Goal: Information Seeking & Learning: Learn about a topic

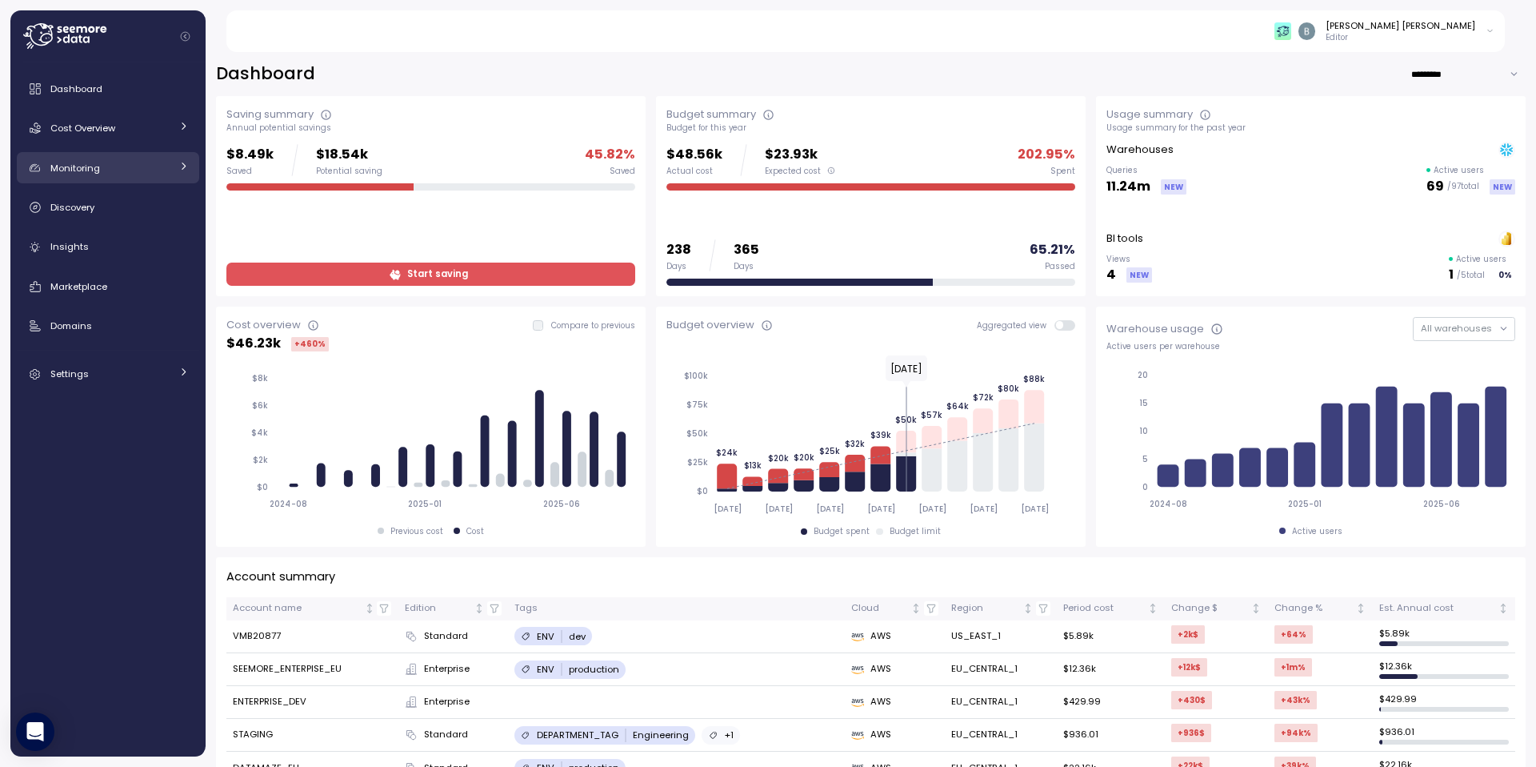
click at [110, 177] on link "Monitoring" at bounding box center [108, 168] width 182 height 32
click at [119, 138] on link "Cost Overview" at bounding box center [108, 128] width 182 height 32
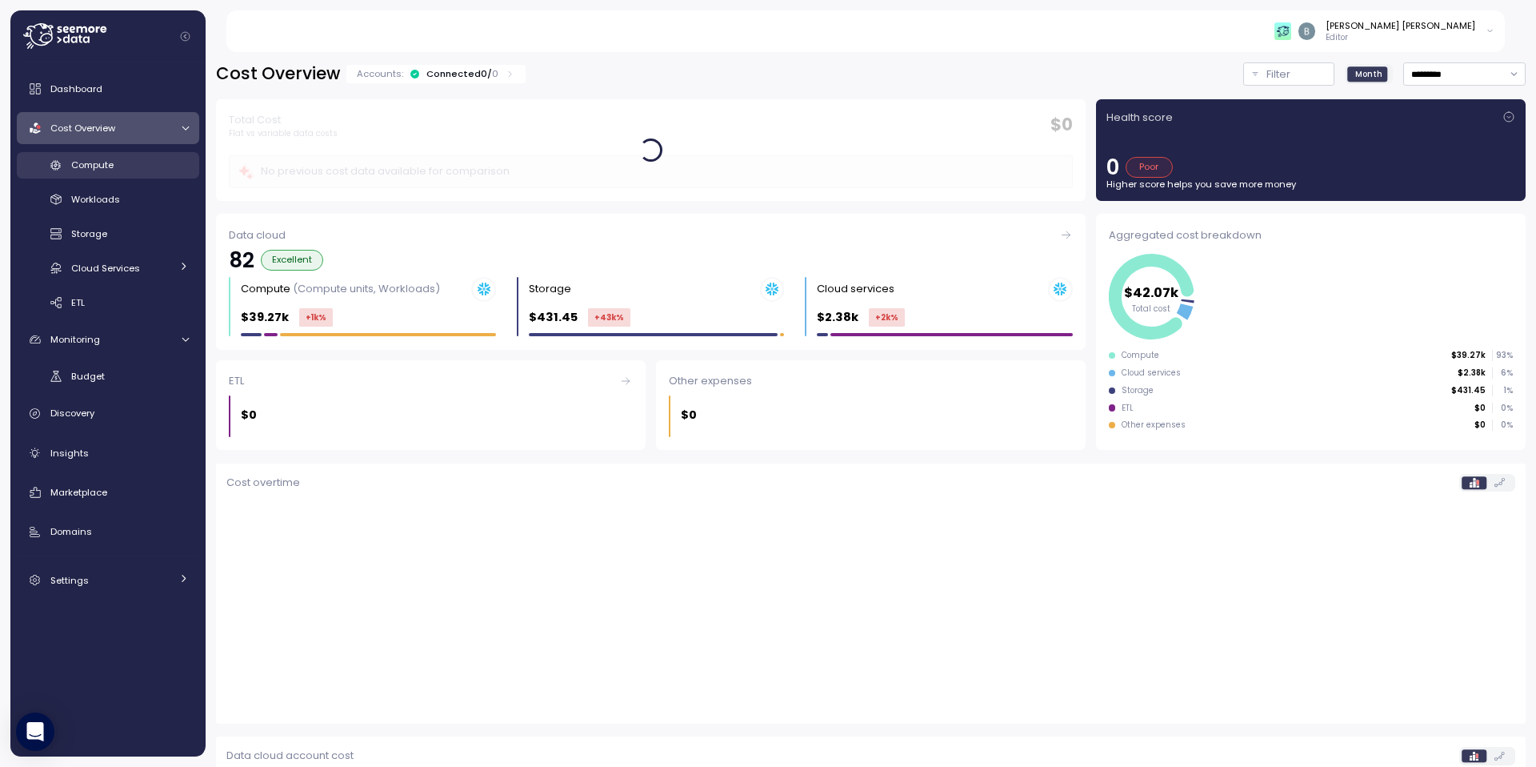
click at [95, 167] on span "Compute" at bounding box center [92, 164] width 42 height 13
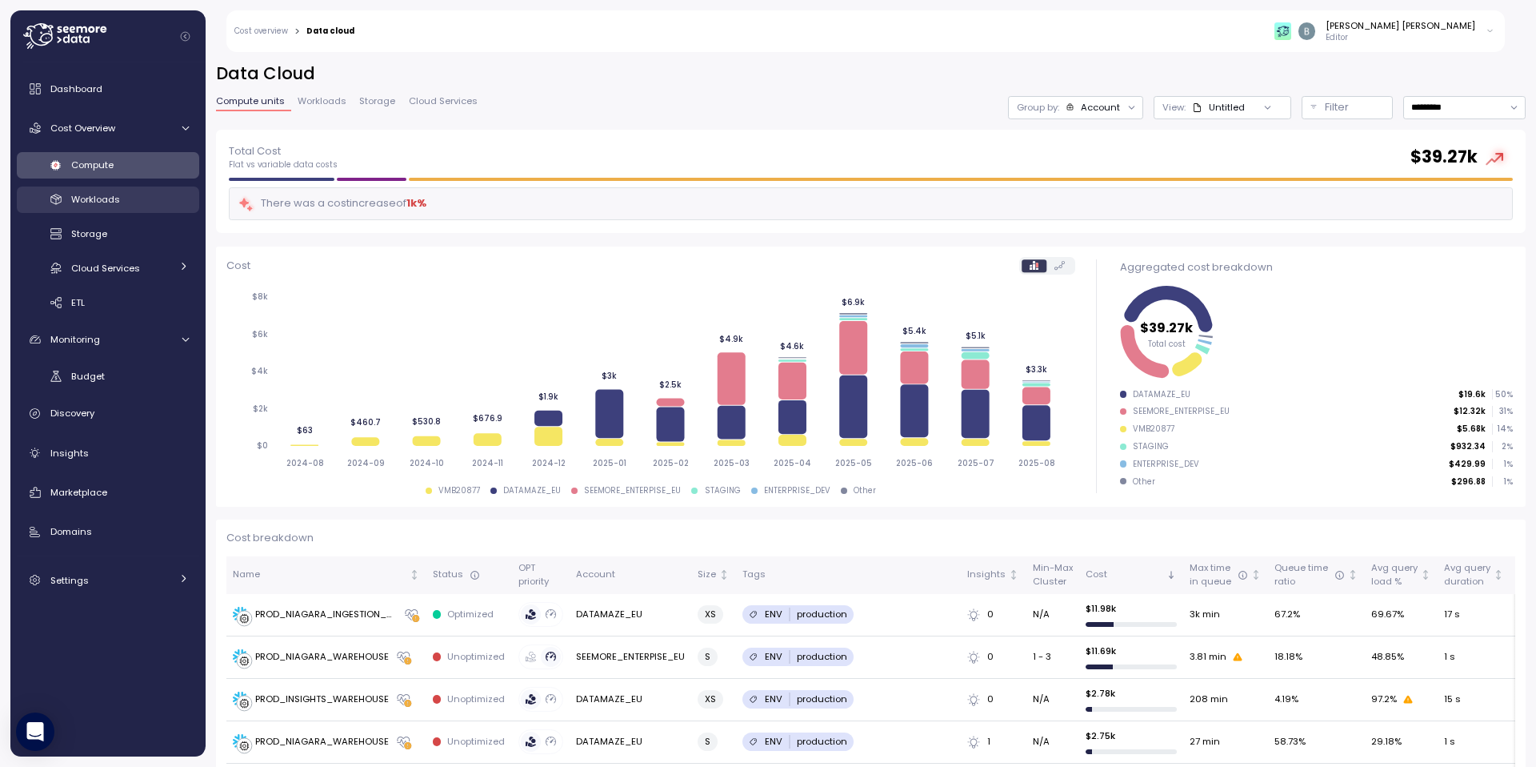
click at [101, 206] on div "Workloads" at bounding box center [130, 199] width 118 height 16
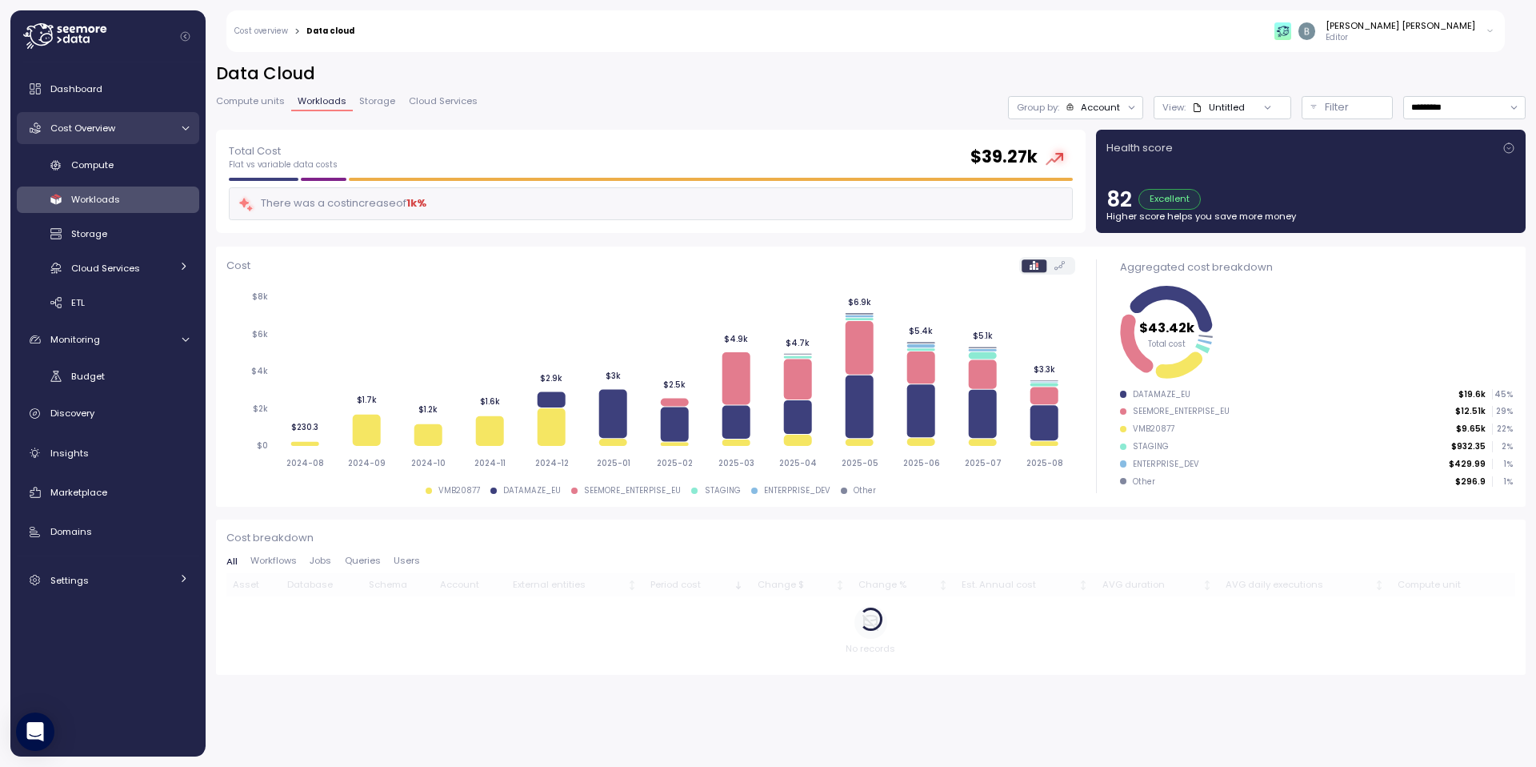
click at [114, 136] on link "Cost Overview" at bounding box center [108, 128] width 182 height 32
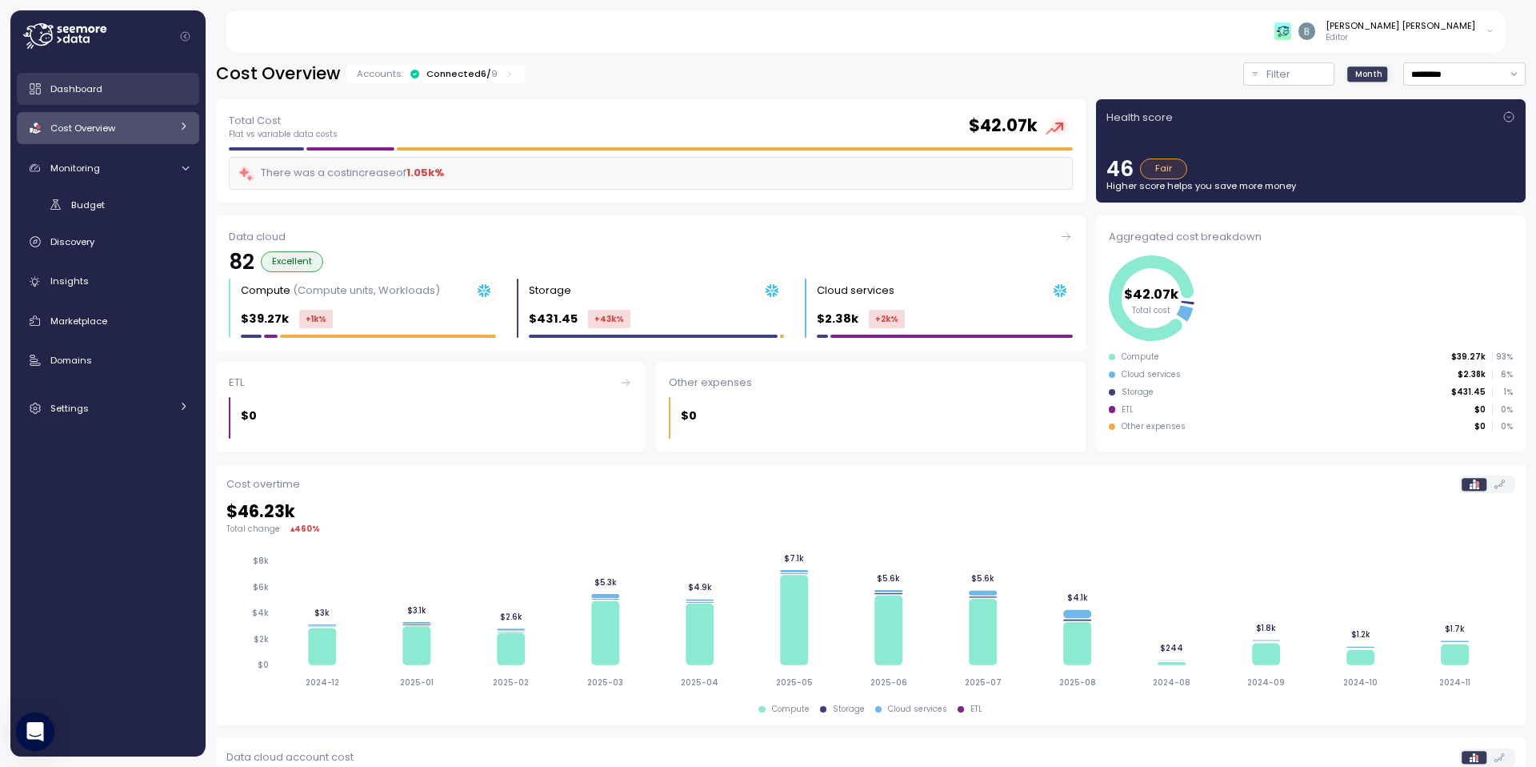
click at [110, 99] on link "Dashboard" at bounding box center [108, 89] width 182 height 32
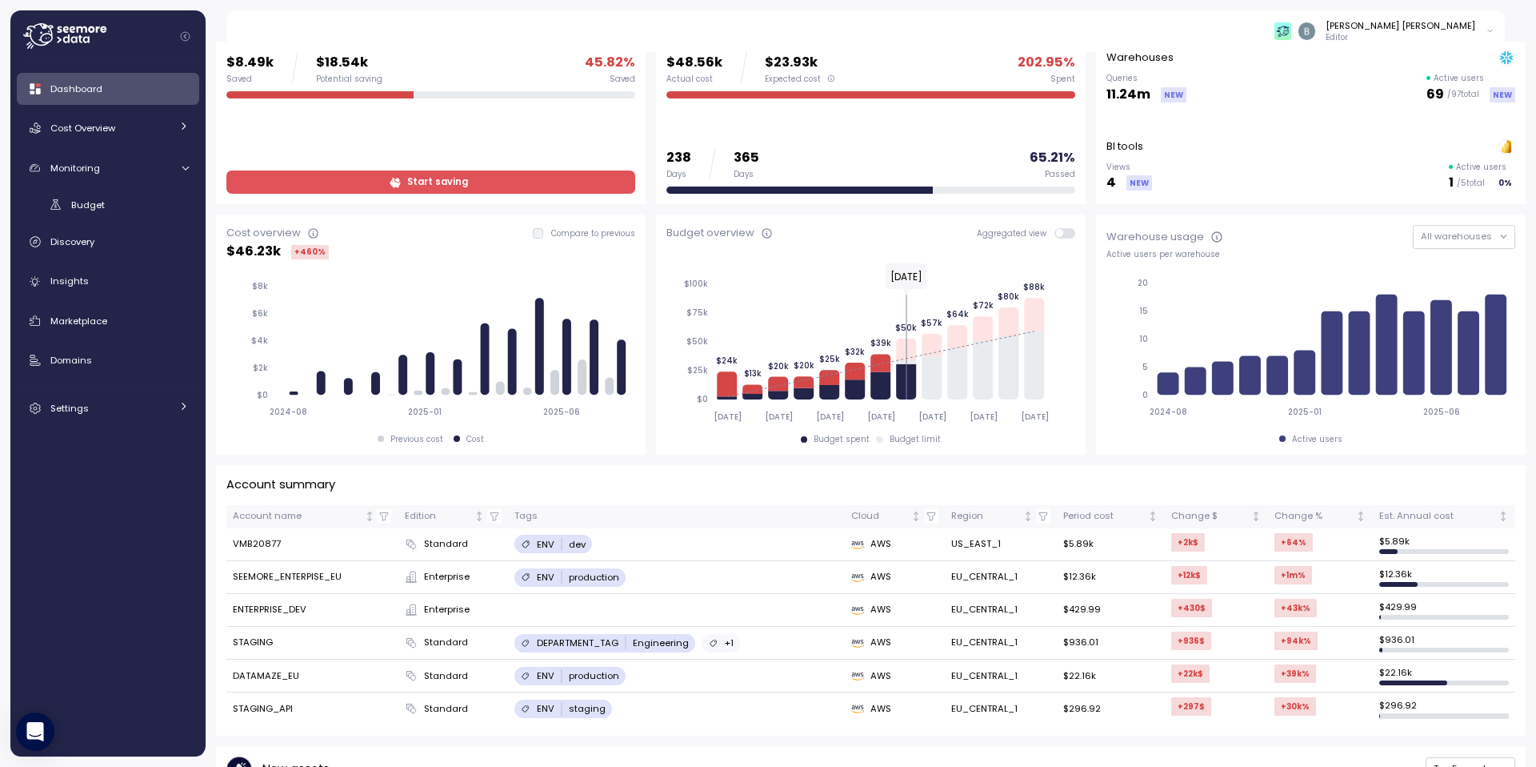
scroll to position [90, 0]
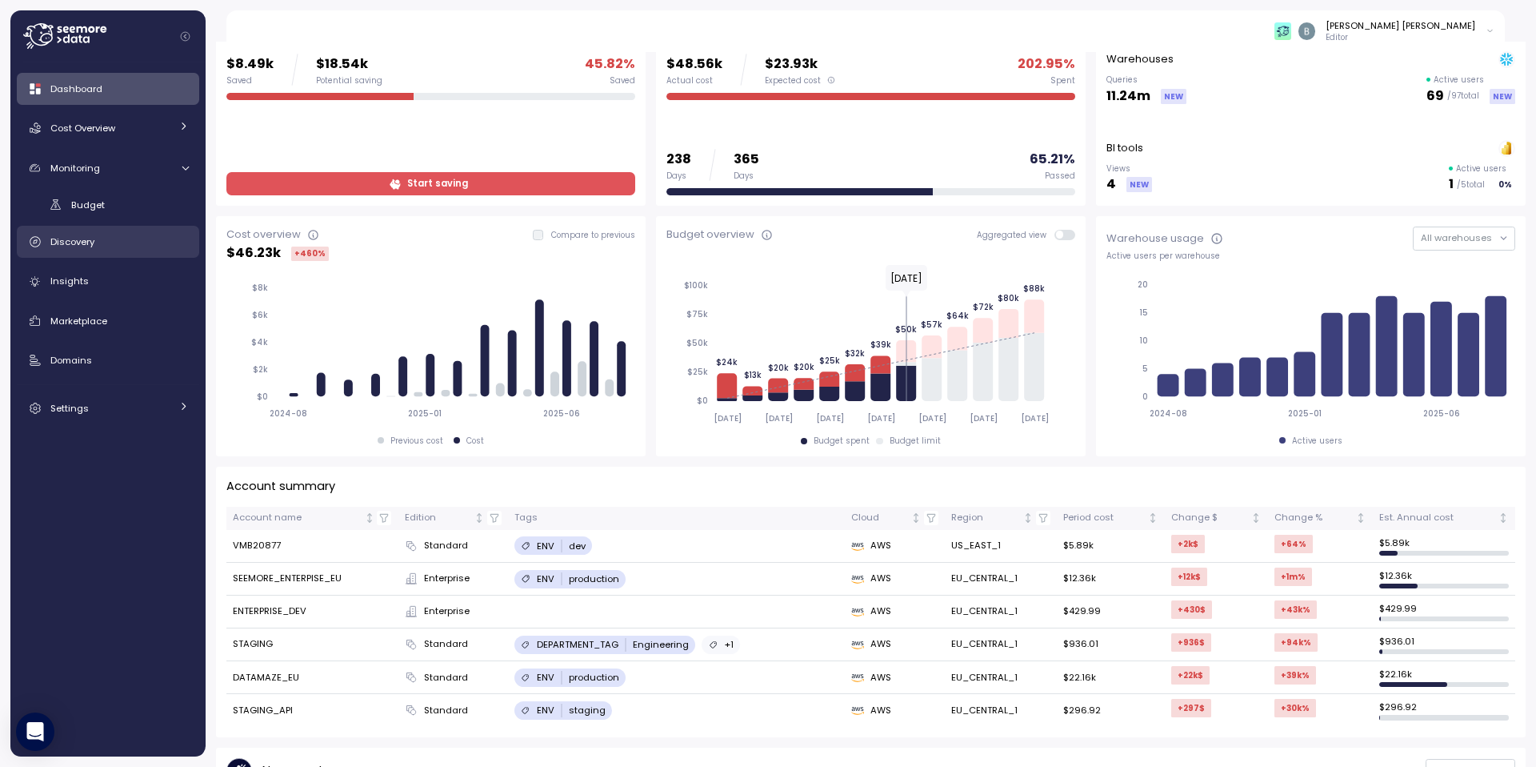
click at [94, 251] on link "Discovery" at bounding box center [108, 242] width 182 height 32
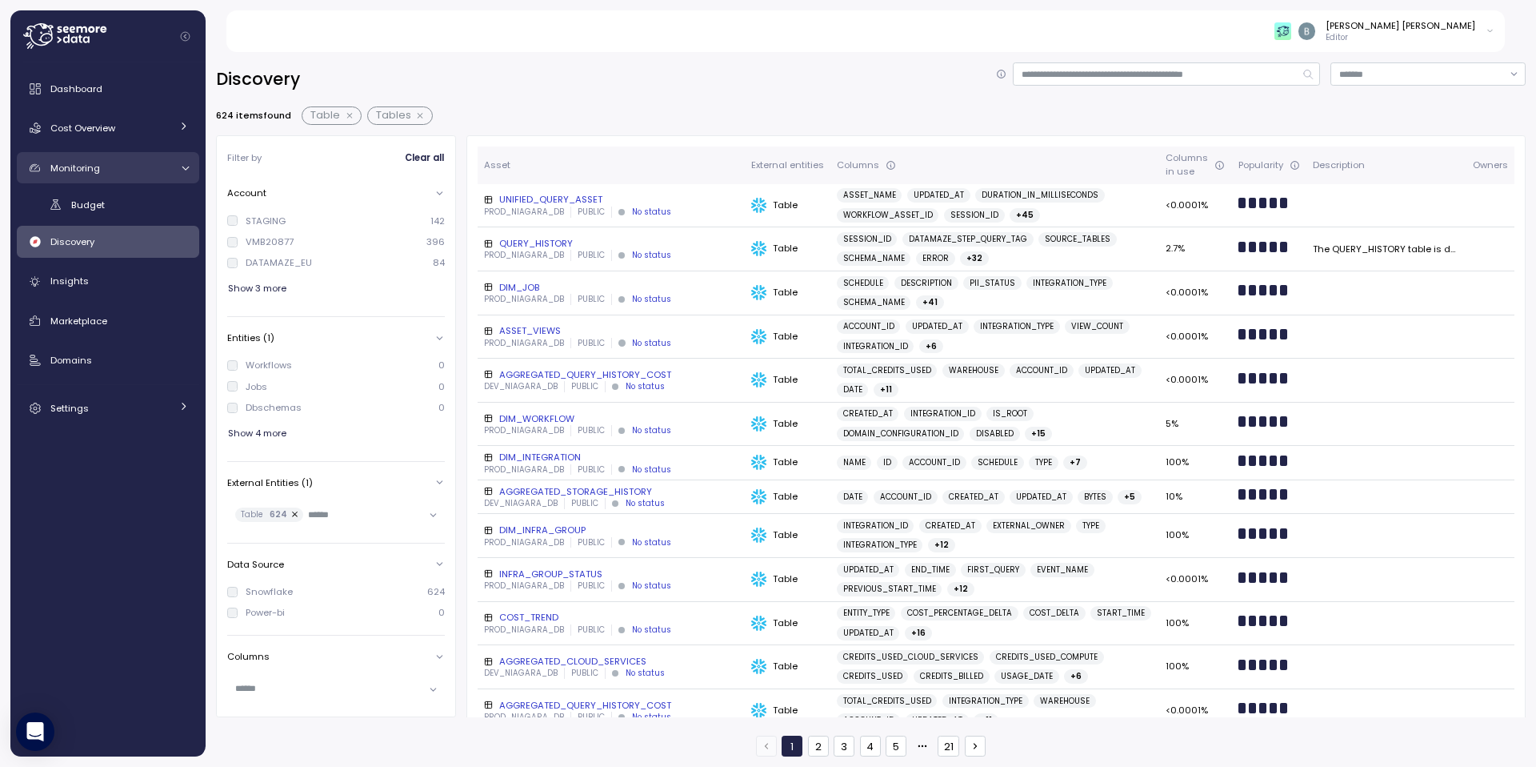
click at [119, 176] on link "Monitoring" at bounding box center [108, 168] width 182 height 32
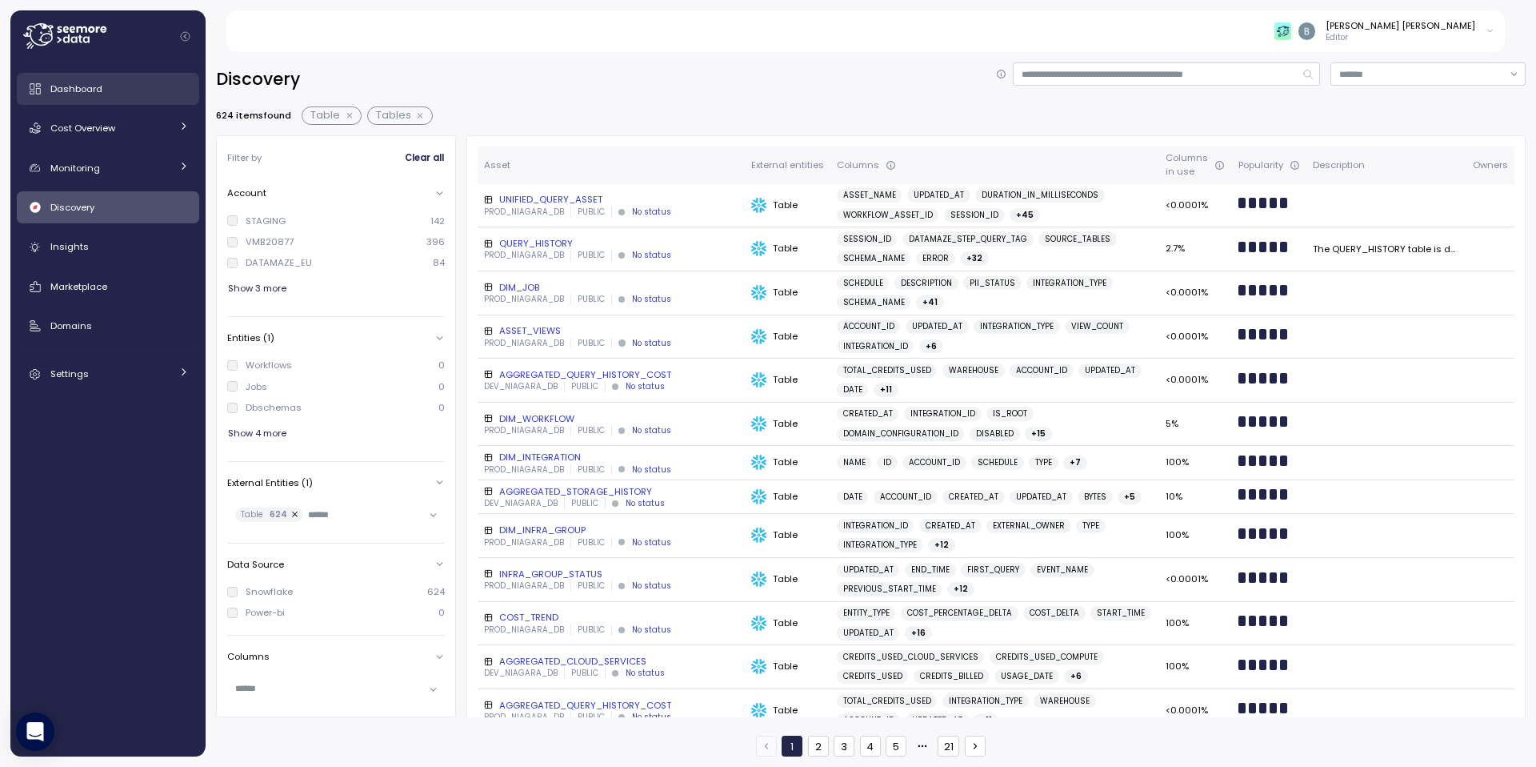
click at [91, 90] on span "Dashboard" at bounding box center [76, 88] width 52 height 13
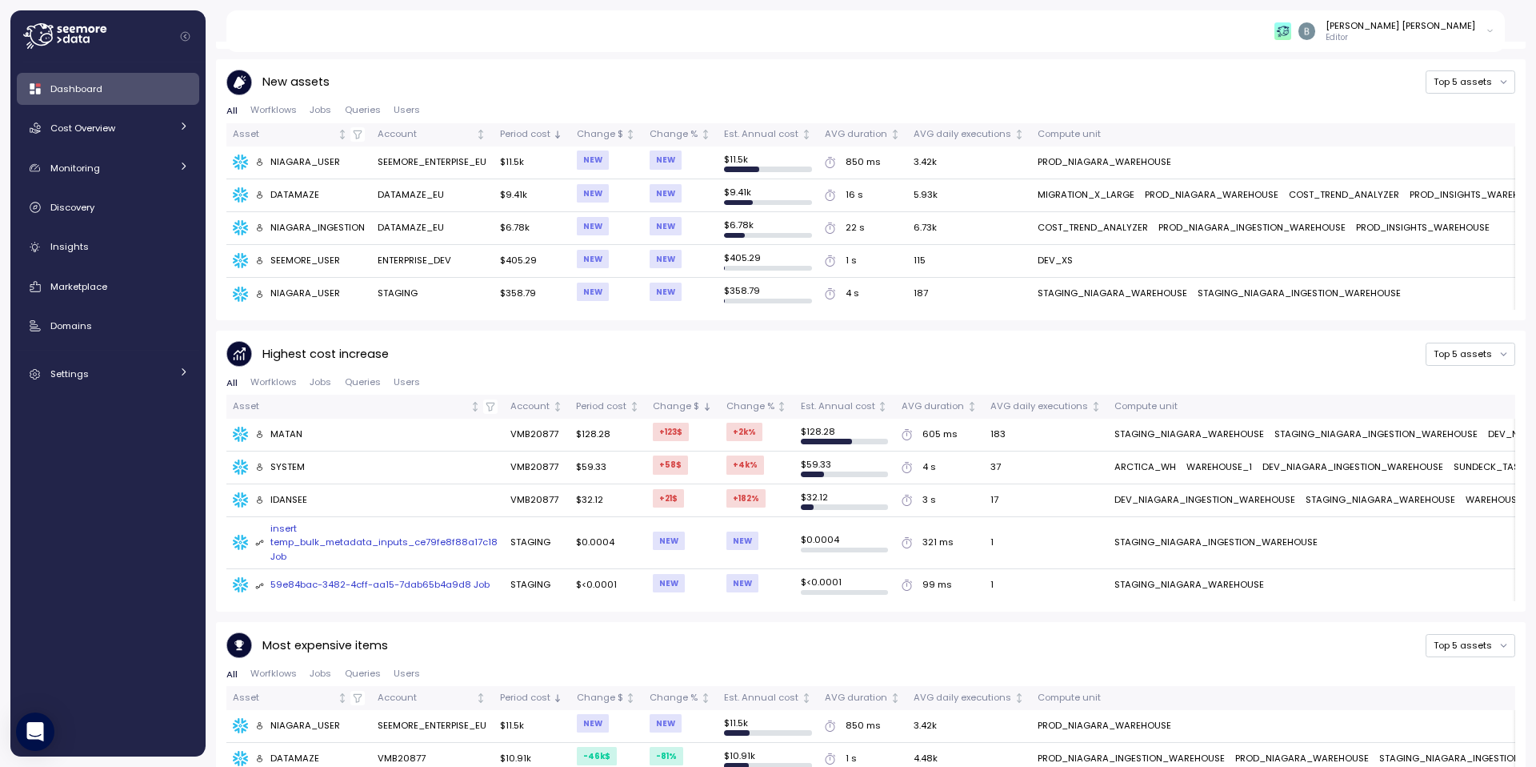
scroll to position [906, 0]
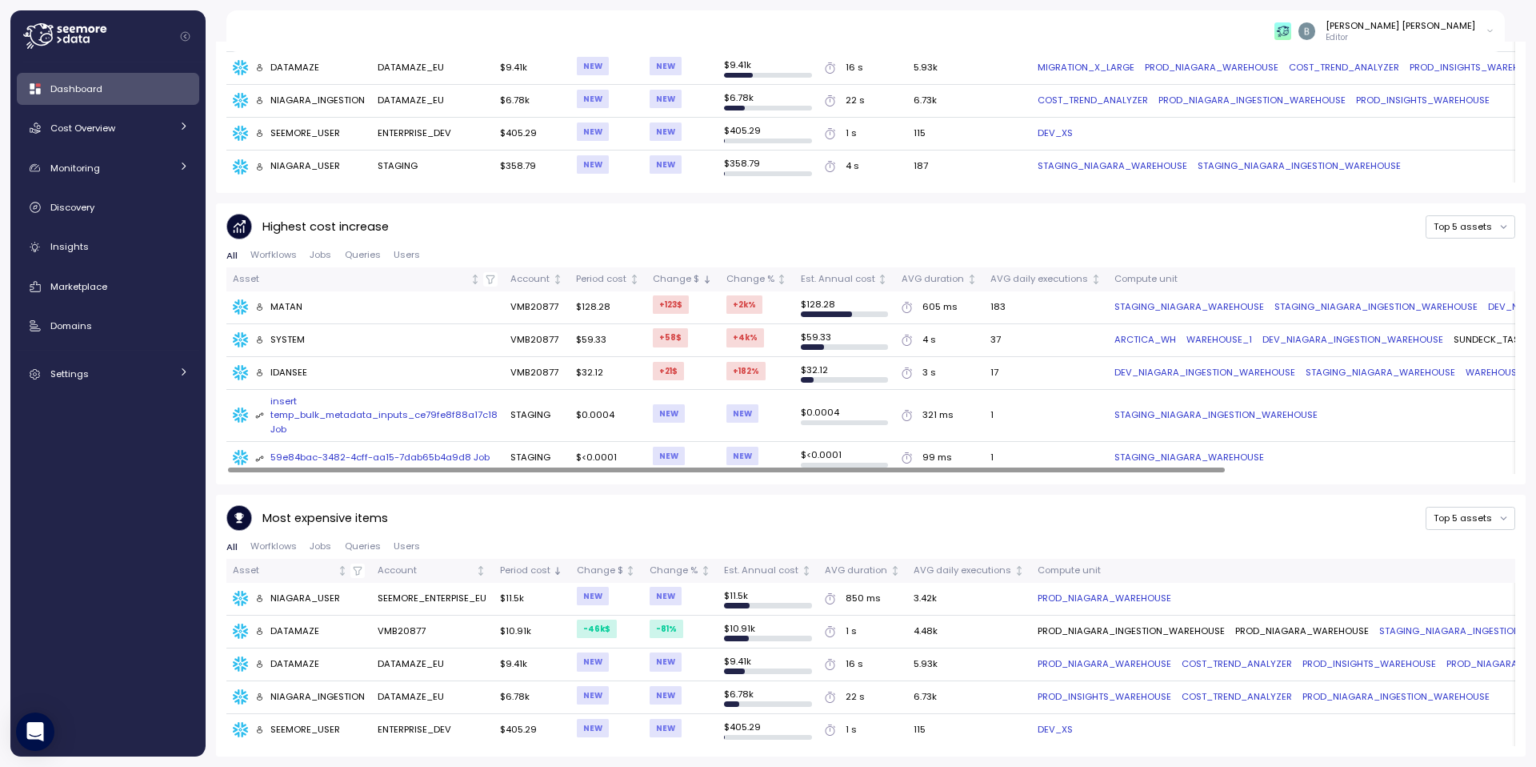
click at [147, 183] on div "Dashboard Cost Overview Compute Workloads Storage Cloud Services Clustering col…" at bounding box center [108, 231] width 182 height 317
click at [147, 175] on div "Monitoring" at bounding box center [110, 168] width 120 height 16
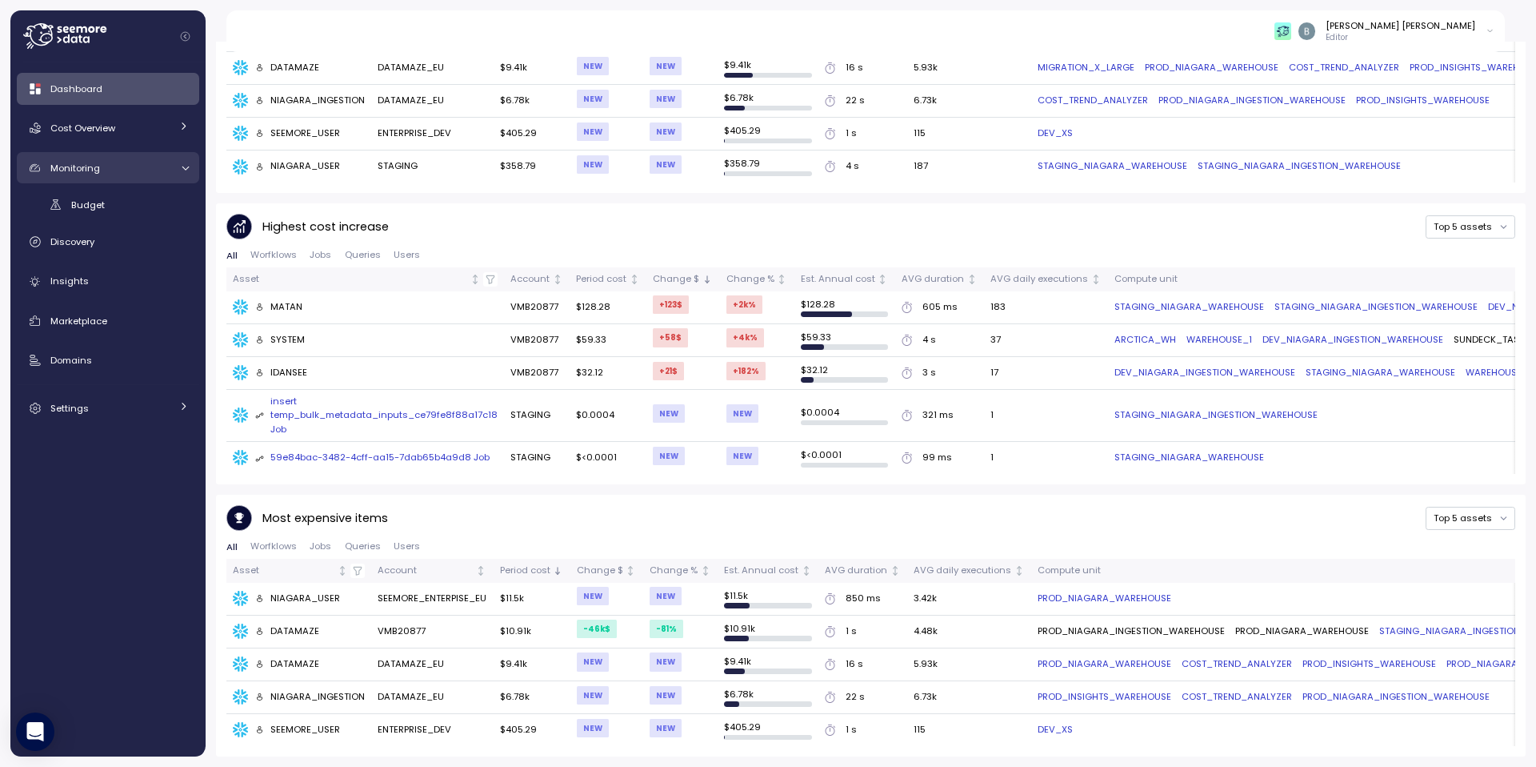
click at [123, 169] on div "Monitoring" at bounding box center [110, 168] width 120 height 16
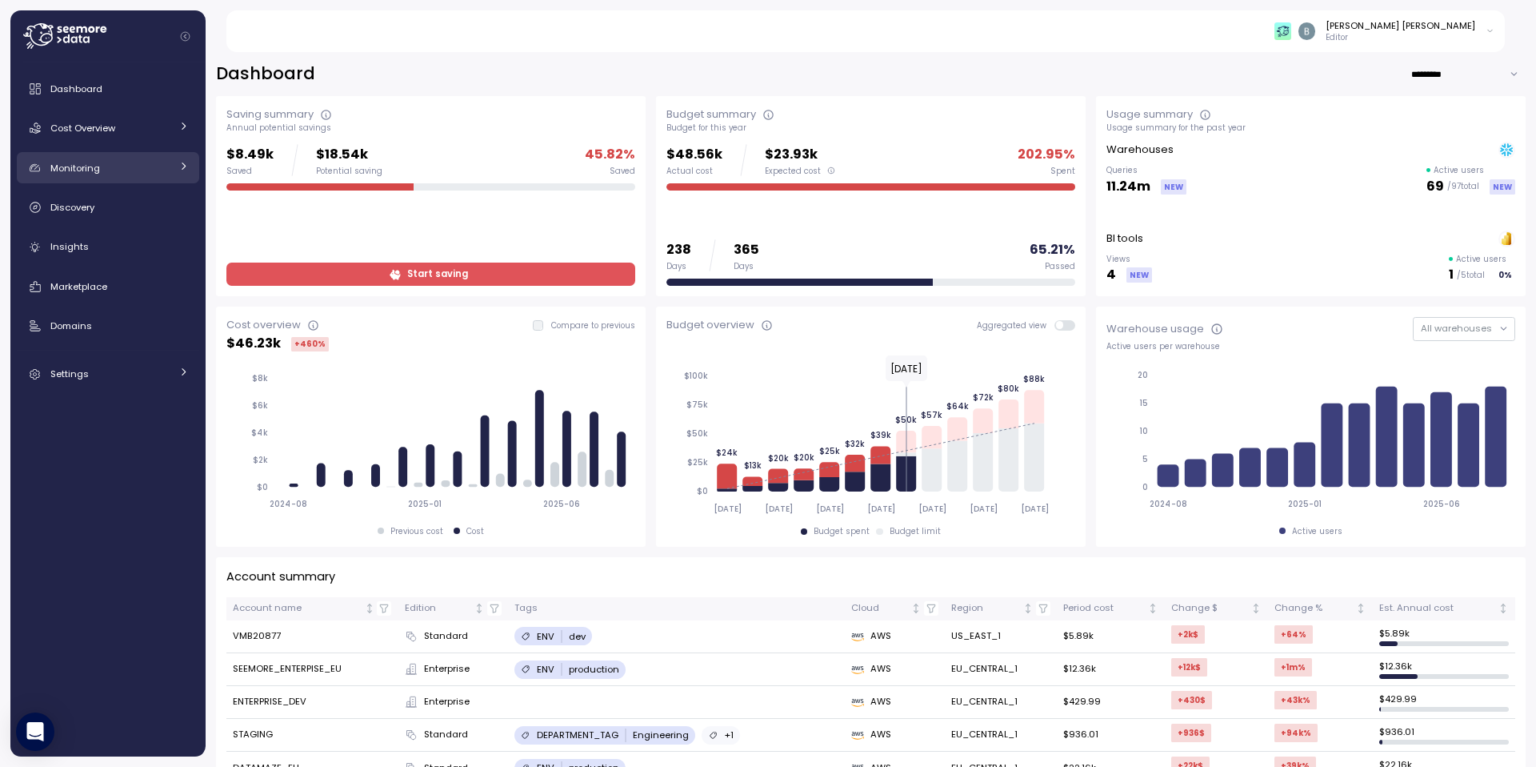
click at [112, 166] on div "Monitoring" at bounding box center [110, 168] width 120 height 16
click at [104, 210] on div "Budget" at bounding box center [130, 205] width 118 height 16
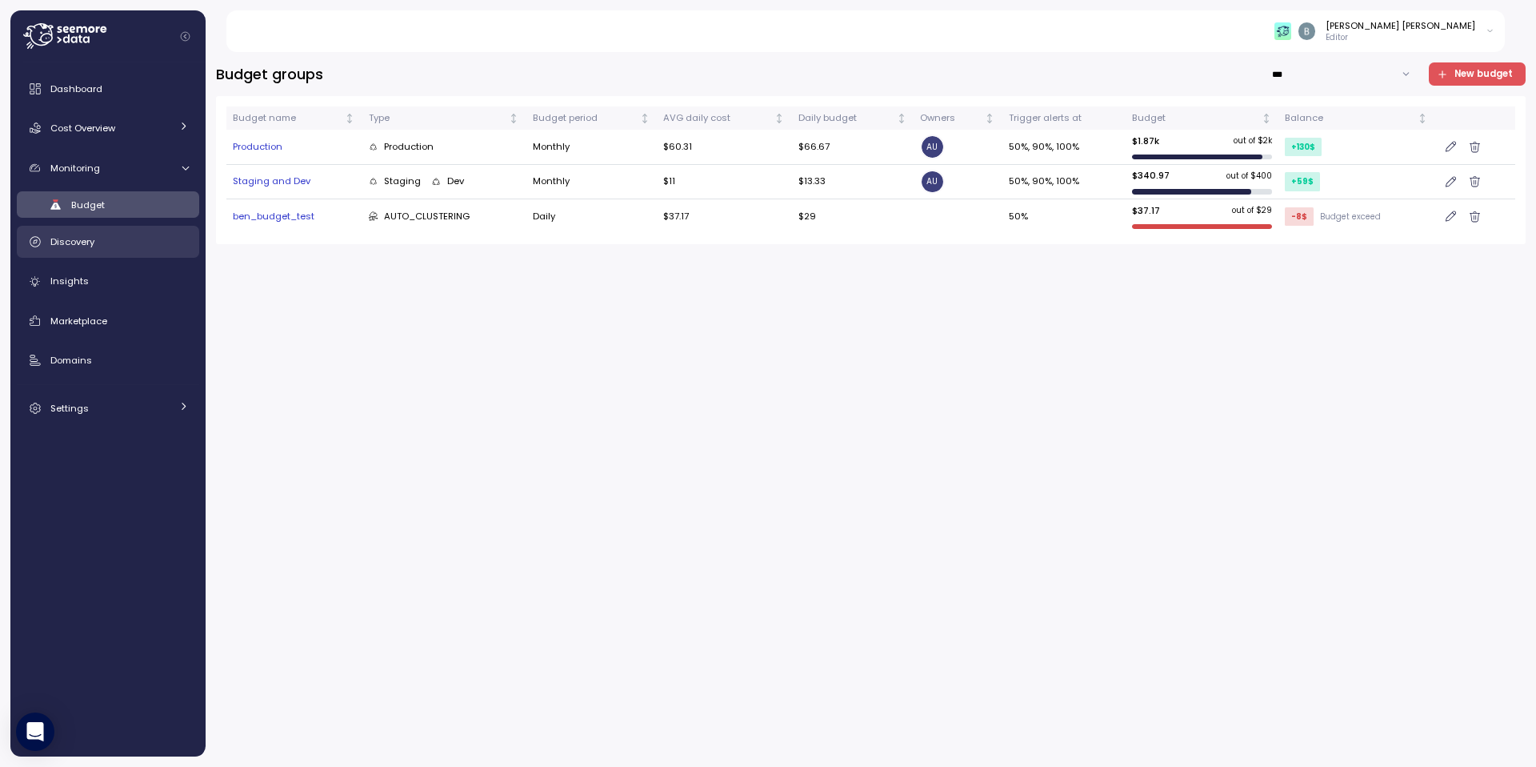
click at [94, 248] on div "Discovery" at bounding box center [119, 242] width 138 height 16
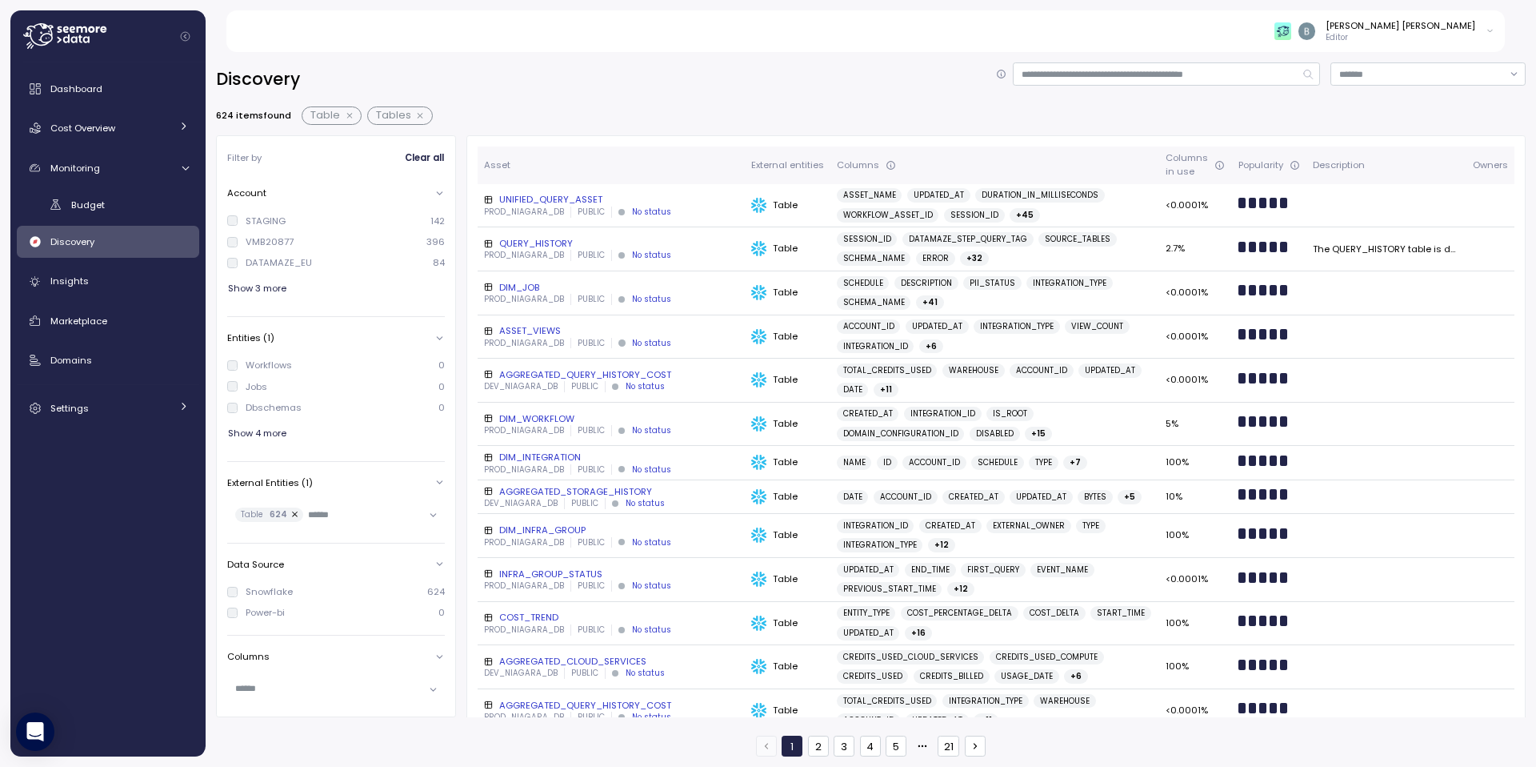
click at [1149, 54] on div "Discovery 624 items found Table Tables Filter by Clear all Account STAGING 142 …" at bounding box center [871, 404] width 1331 height 725
click at [1120, 74] on input at bounding box center [1166, 73] width 307 height 23
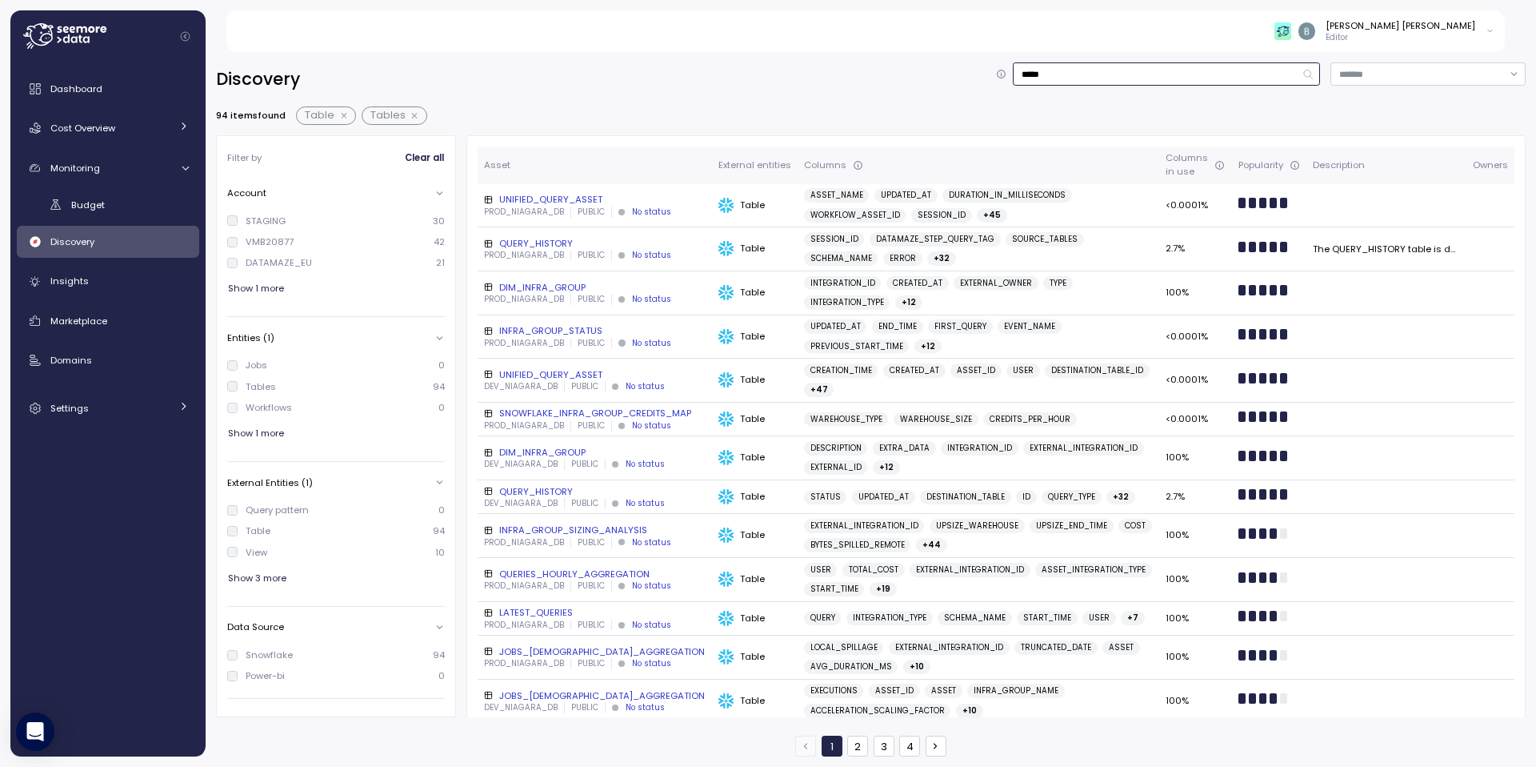
click at [1116, 70] on input "*****" at bounding box center [1166, 73] width 307 height 23
type input "**********"
click at [282, 436] on span "Show 1 more" at bounding box center [256, 433] width 56 height 22
click at [651, 119] on div "94 items found Table Tables" at bounding box center [871, 115] width 1310 height 18
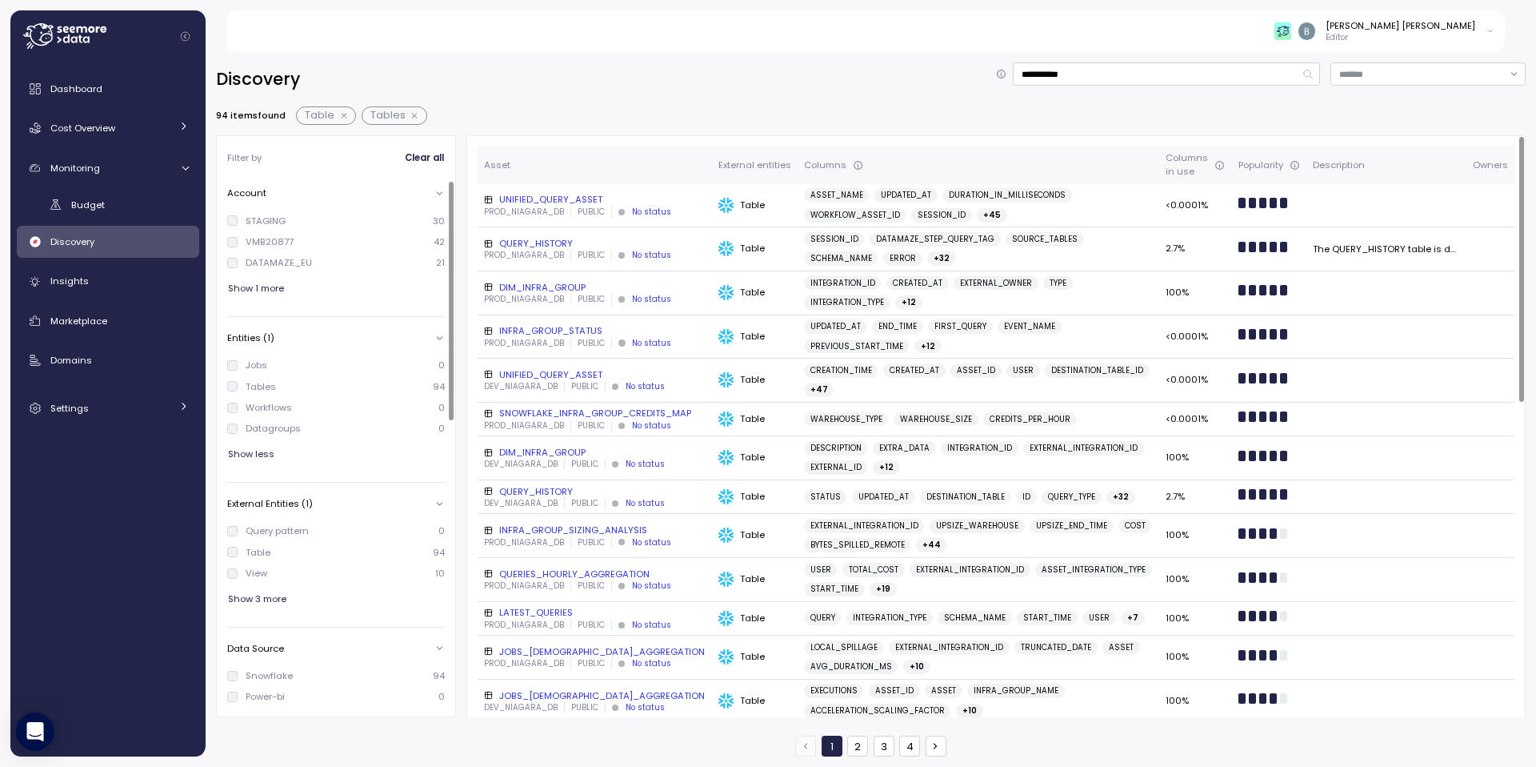
click at [251, 388] on div "Tables" at bounding box center [261, 386] width 30 height 13
click at [277, 410] on div "Workflows" at bounding box center [269, 407] width 46 height 13
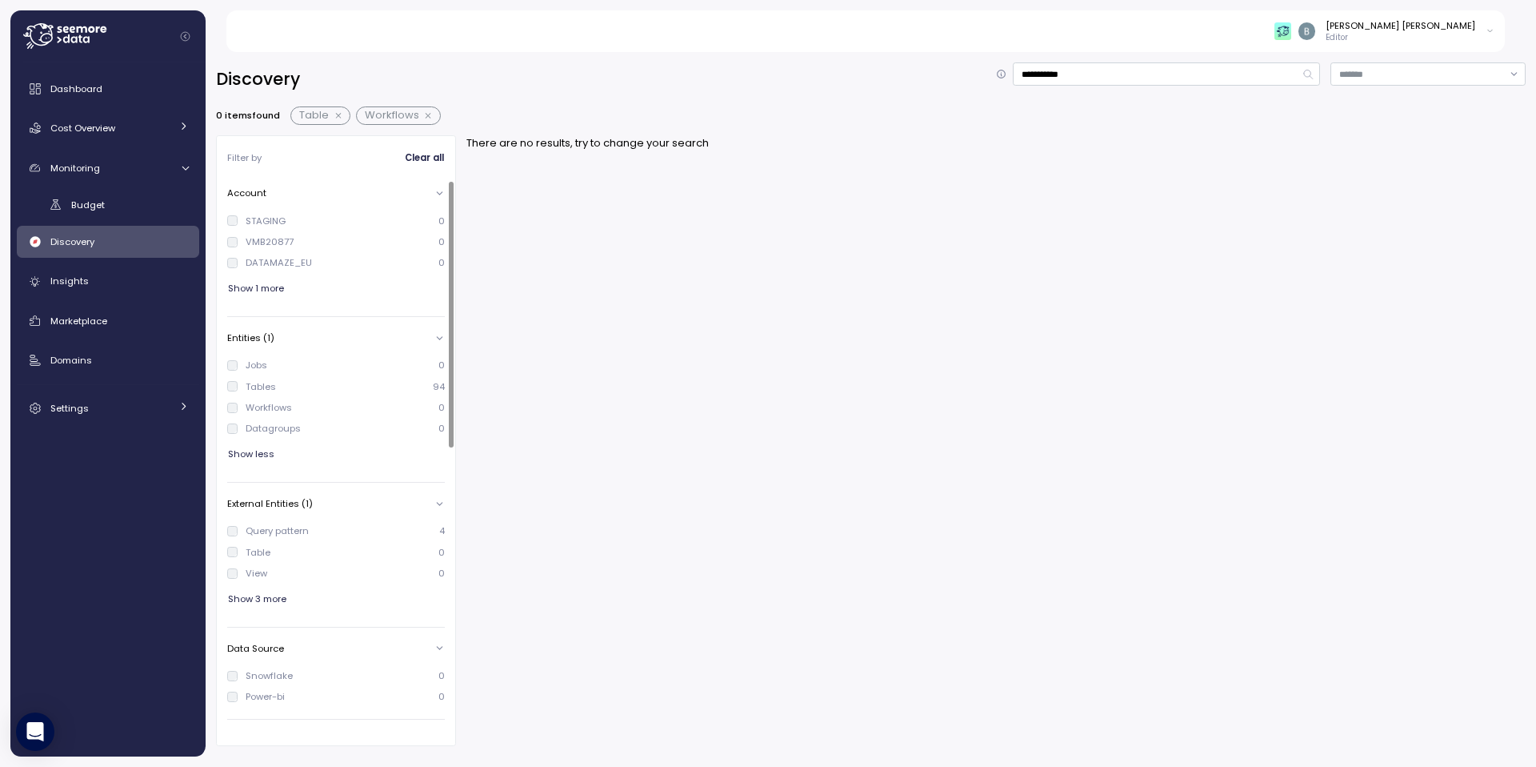
click at [276, 410] on div "Workflows" at bounding box center [269, 407] width 46 height 13
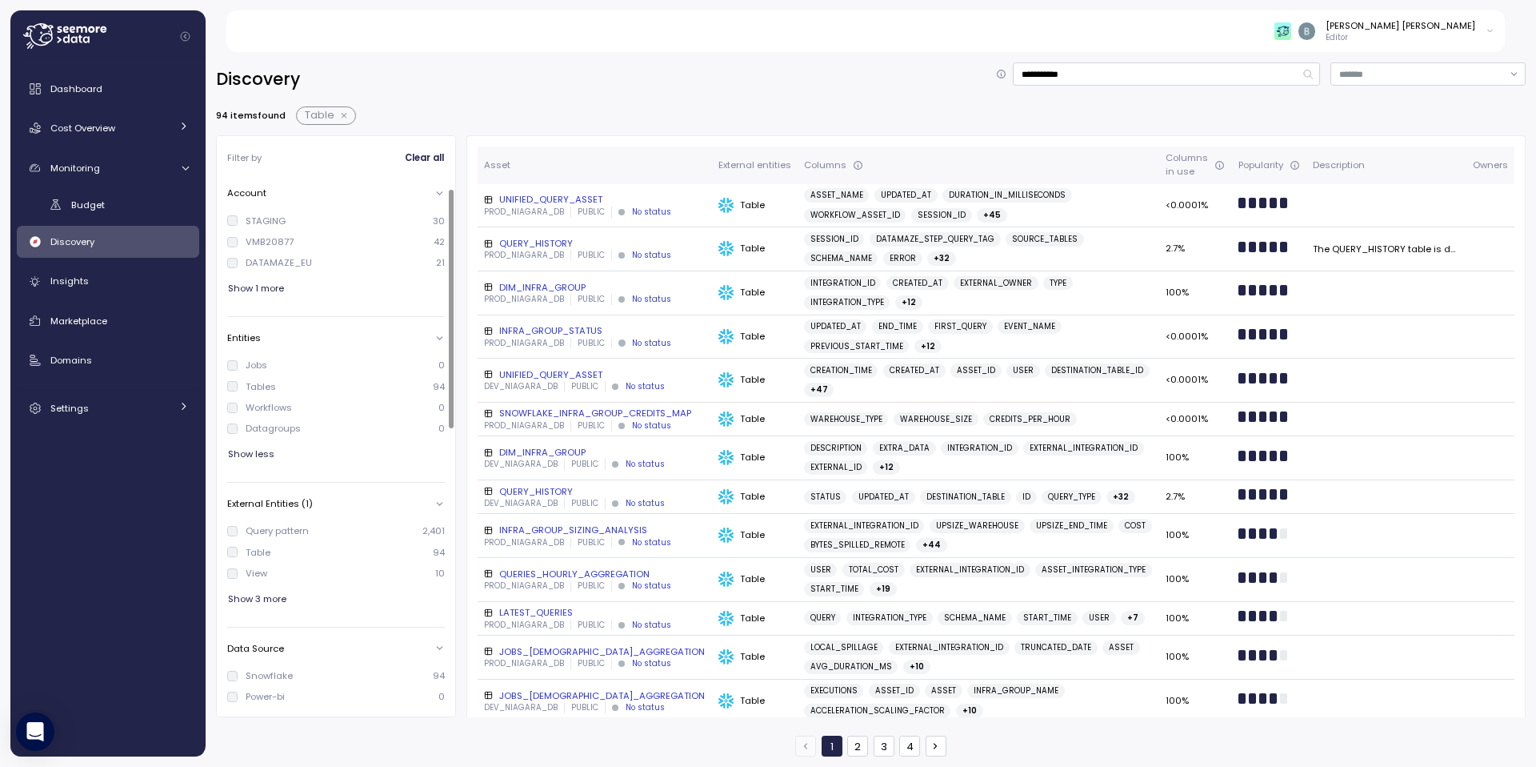
scroll to position [50, 0]
click at [270, 554] on span "Show 3 more" at bounding box center [257, 549] width 58 height 22
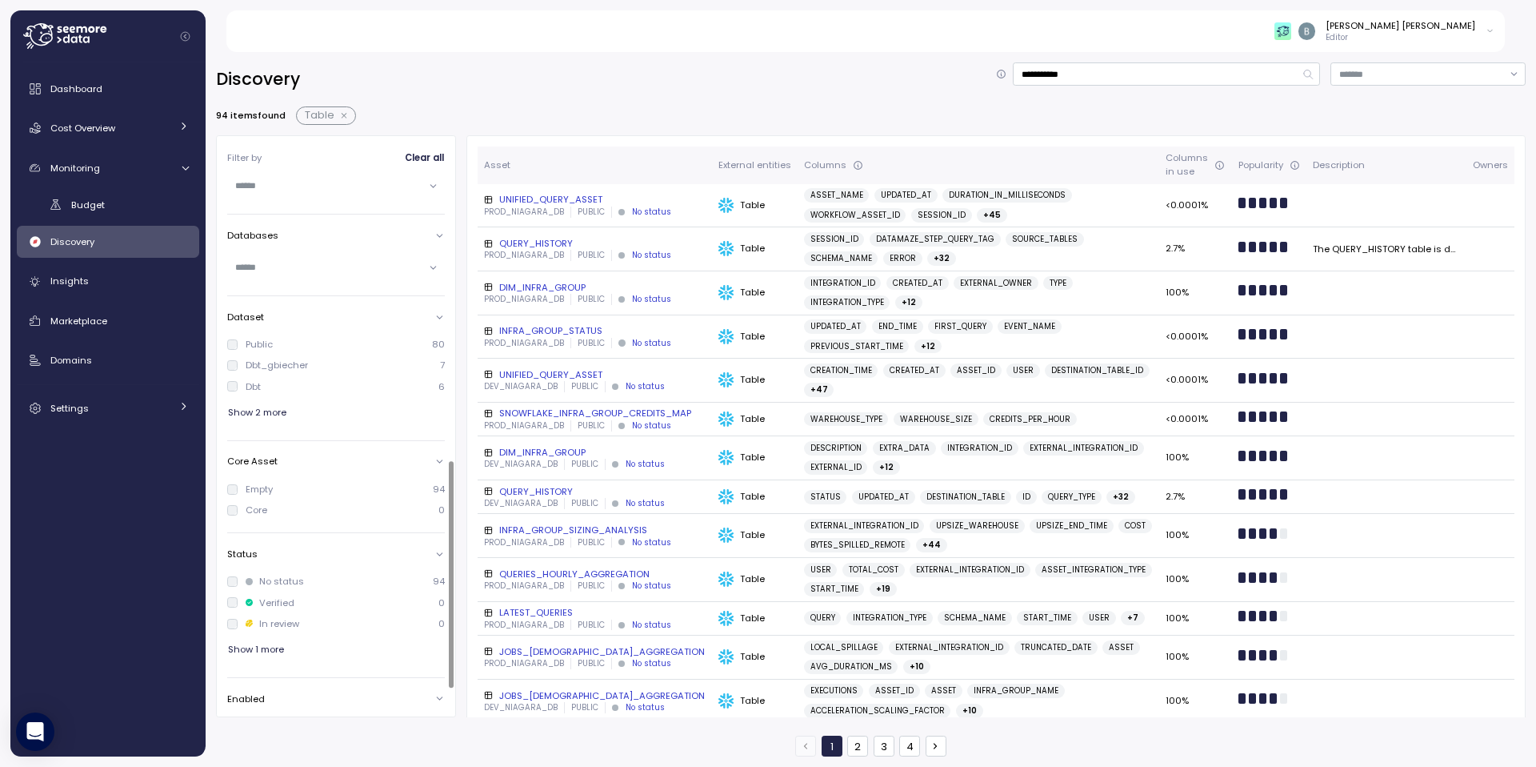
scroll to position [653, 0]
click at [1072, 75] on input "**********" at bounding box center [1166, 73] width 307 height 23
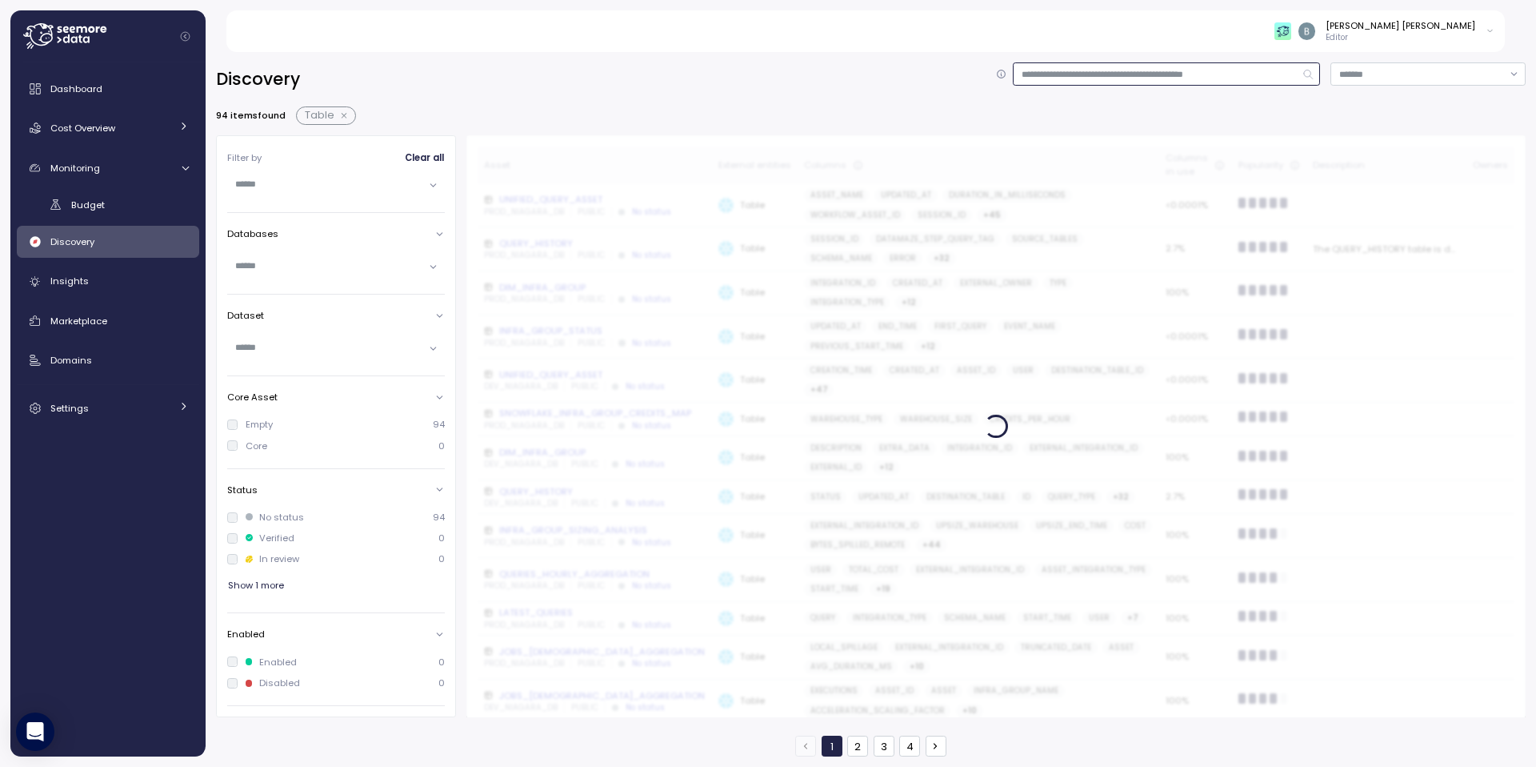
scroll to position [588, 0]
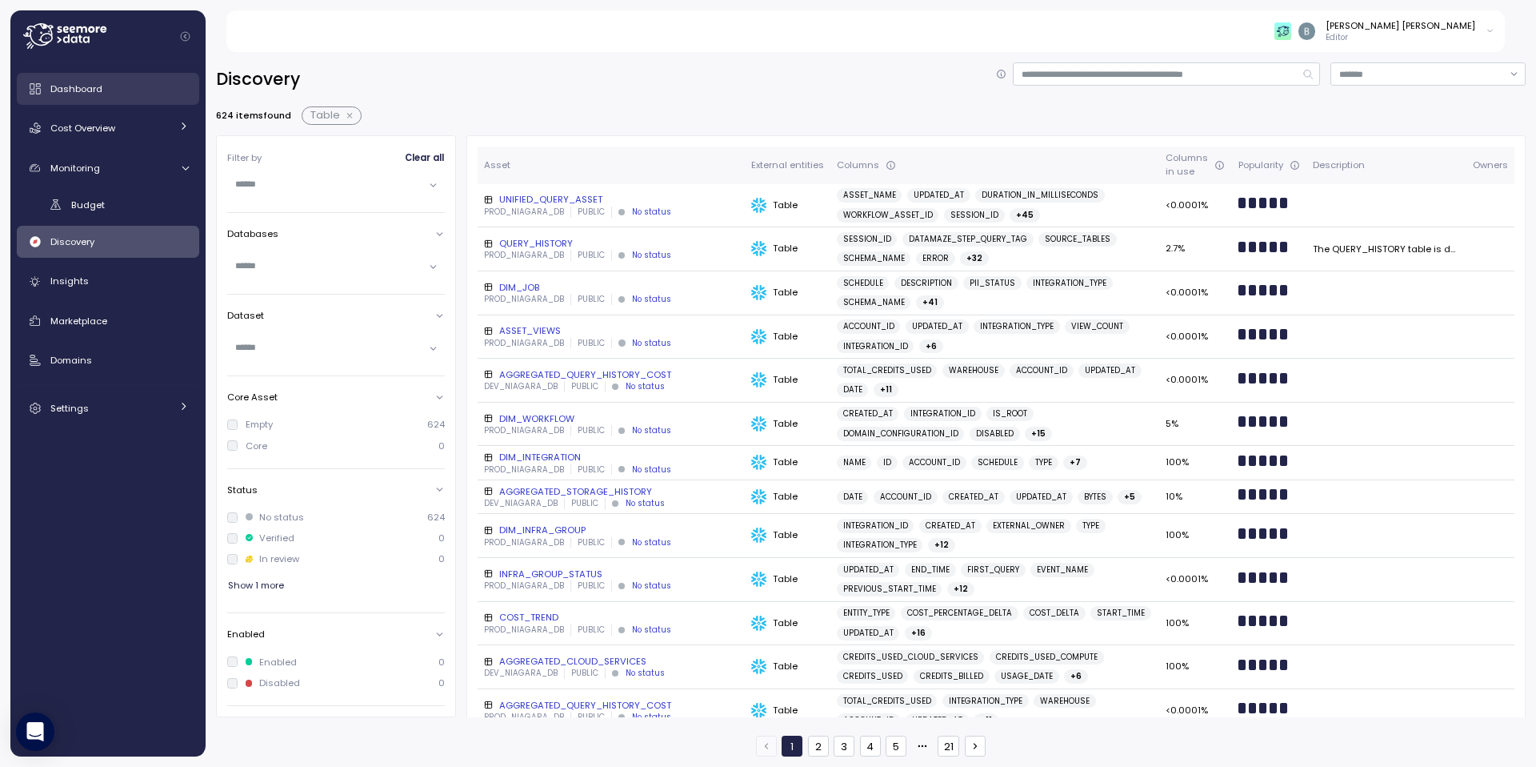
click at [124, 76] on link "Dashboard" at bounding box center [108, 89] width 182 height 32
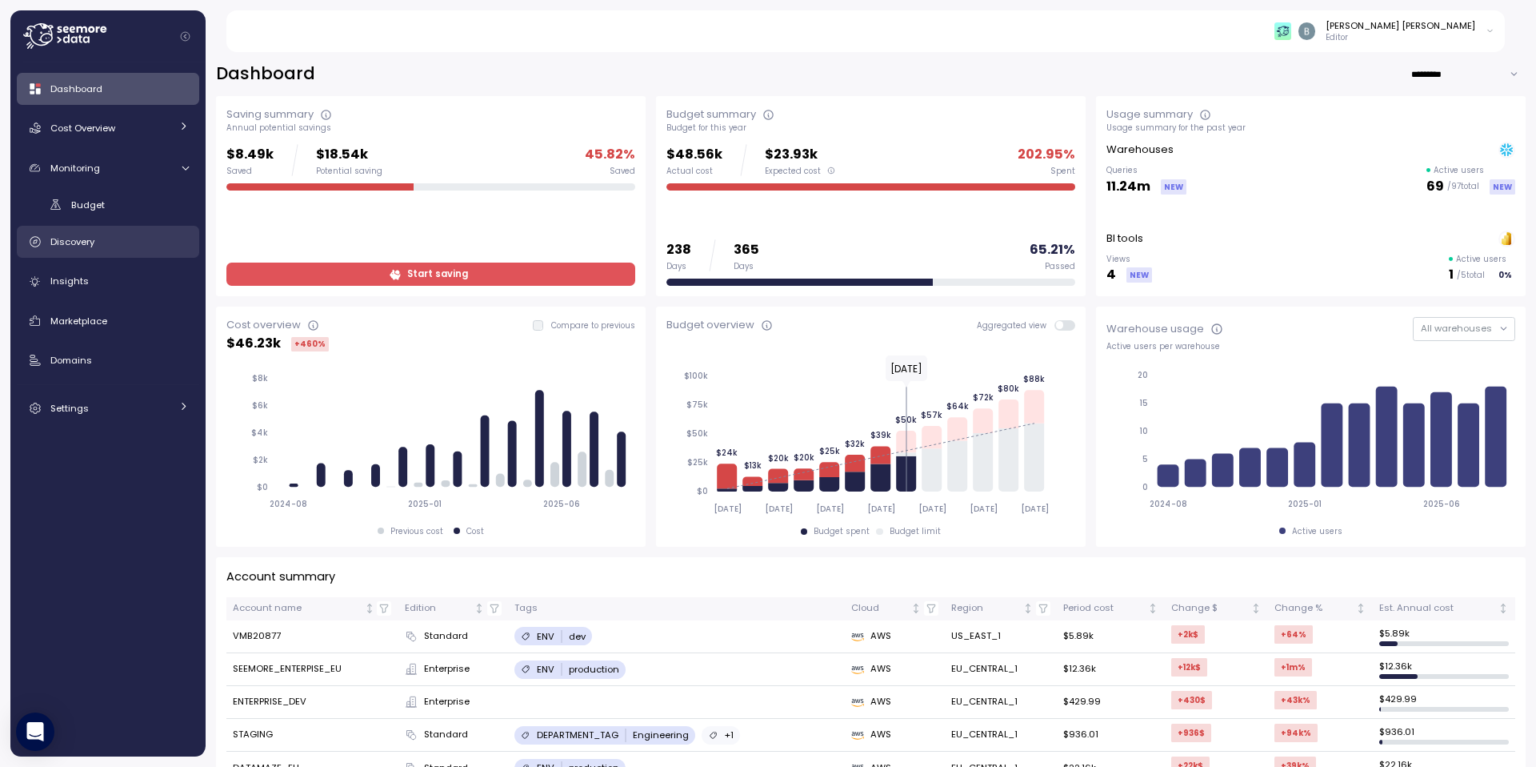
click at [81, 242] on span "Discovery" at bounding box center [72, 241] width 44 height 13
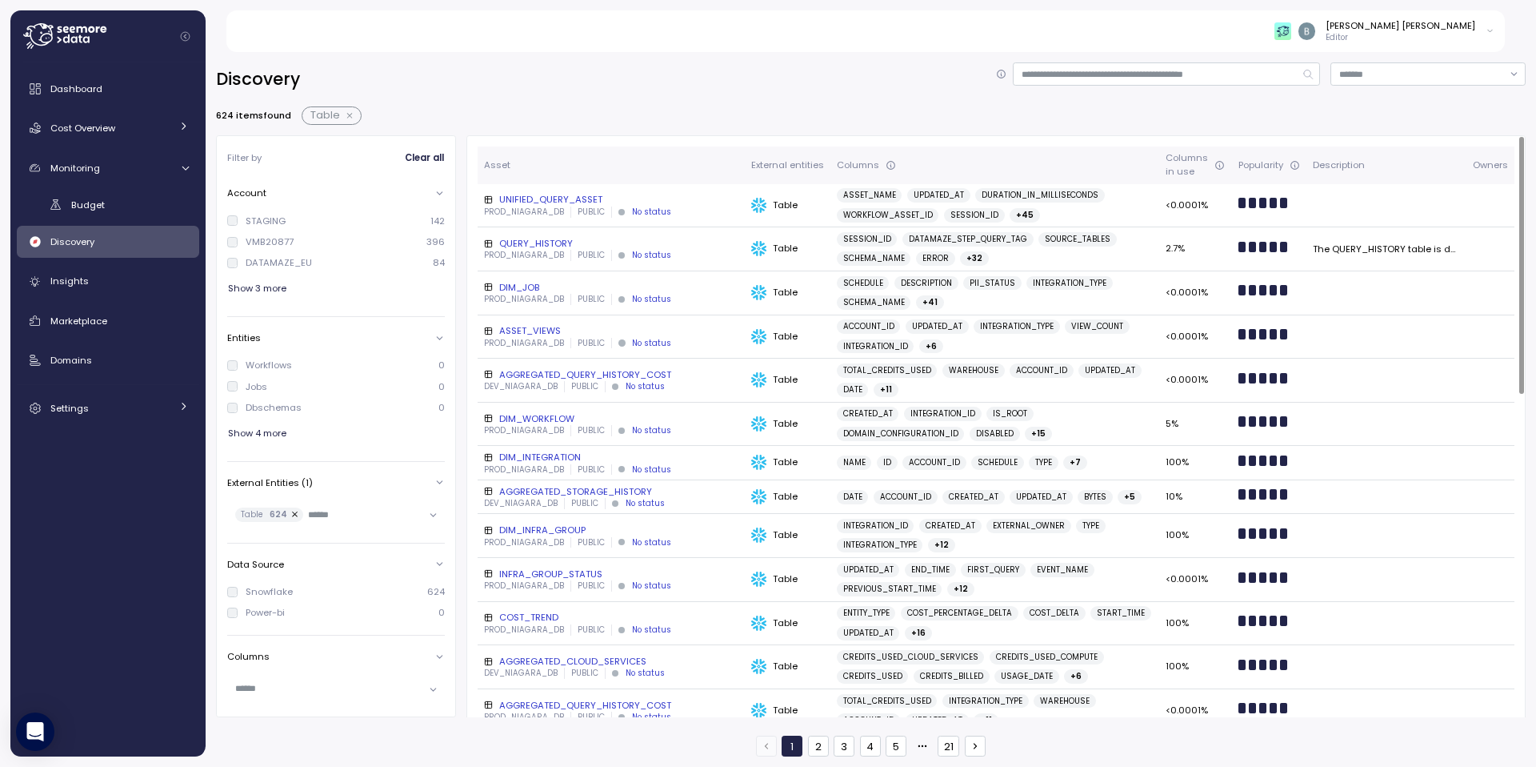
click at [1294, 113] on div "624 items found Table" at bounding box center [871, 115] width 1310 height 18
click at [1398, 76] on input at bounding box center [1428, 73] width 195 height 23
click at [1397, 76] on input at bounding box center [1428, 73] width 195 height 23
click at [1193, 98] on div "Discovery 624 items found Table Filter by Clear all Account STAGING 142 VMB2087…" at bounding box center [871, 409] width 1310 height 694
click at [1163, 74] on input at bounding box center [1166, 73] width 307 height 23
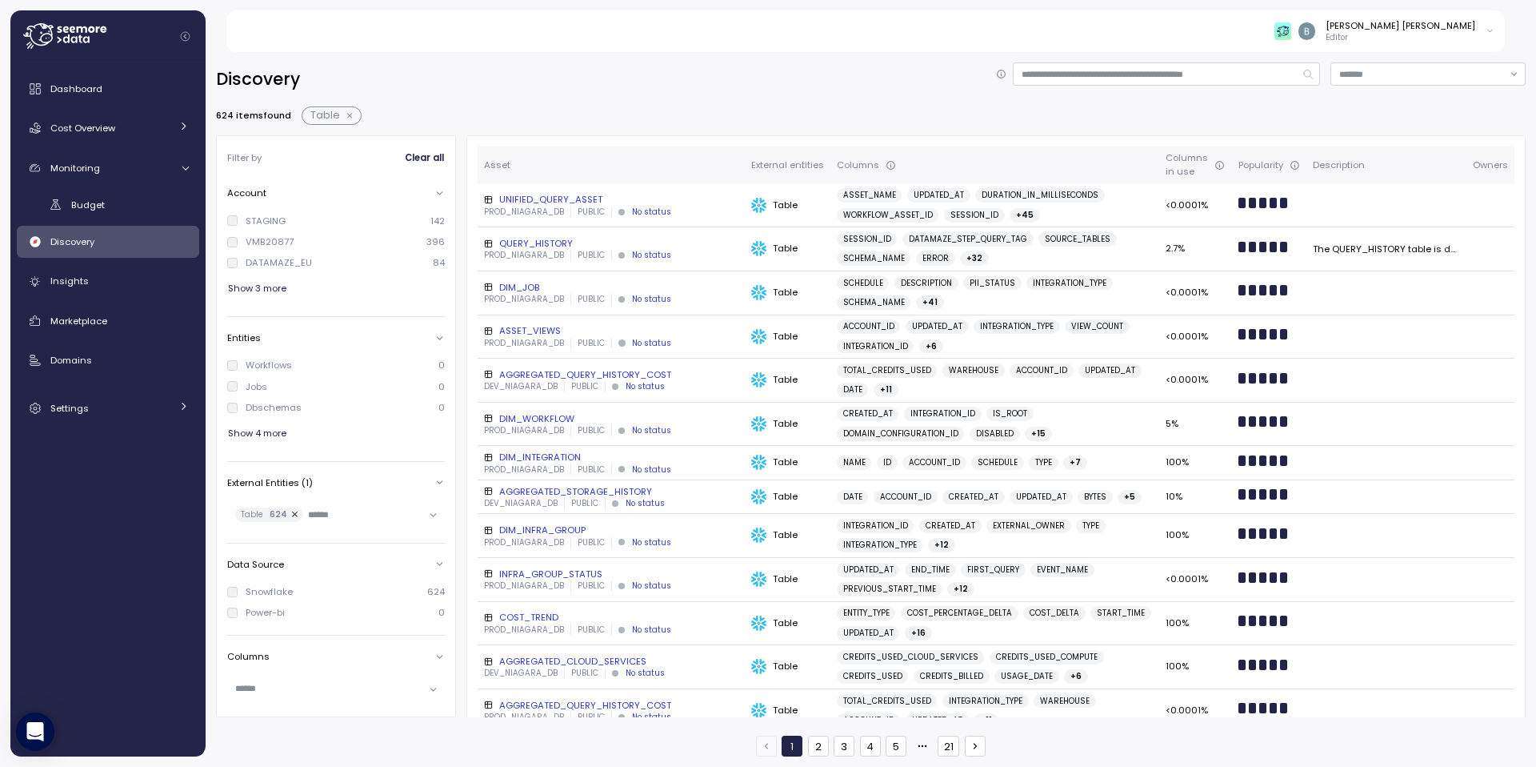
click at [1122, 94] on div "Discovery" at bounding box center [871, 79] width 1310 height 34
click at [1116, 76] on input at bounding box center [1166, 73] width 307 height 23
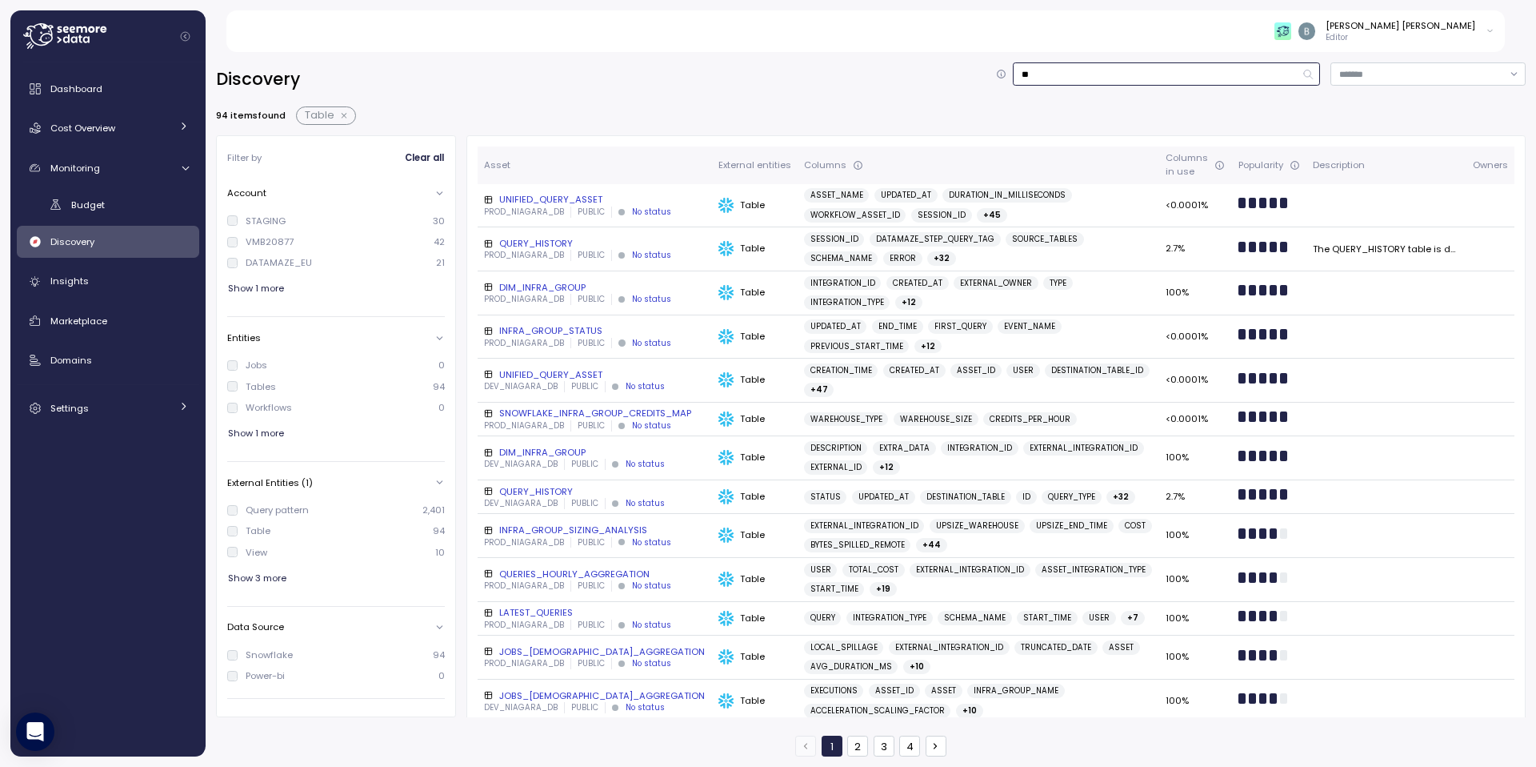
type input "*"
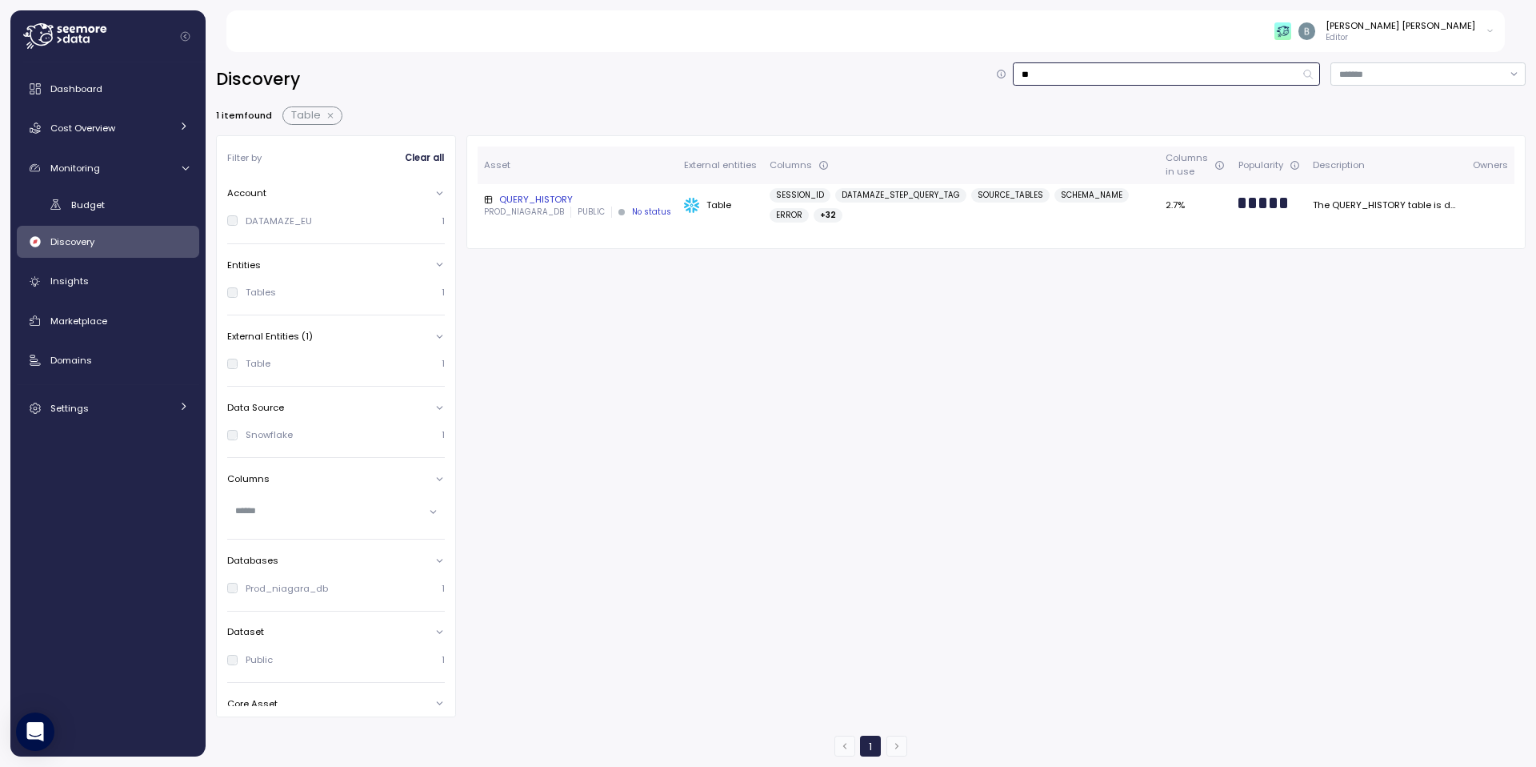
type input "*"
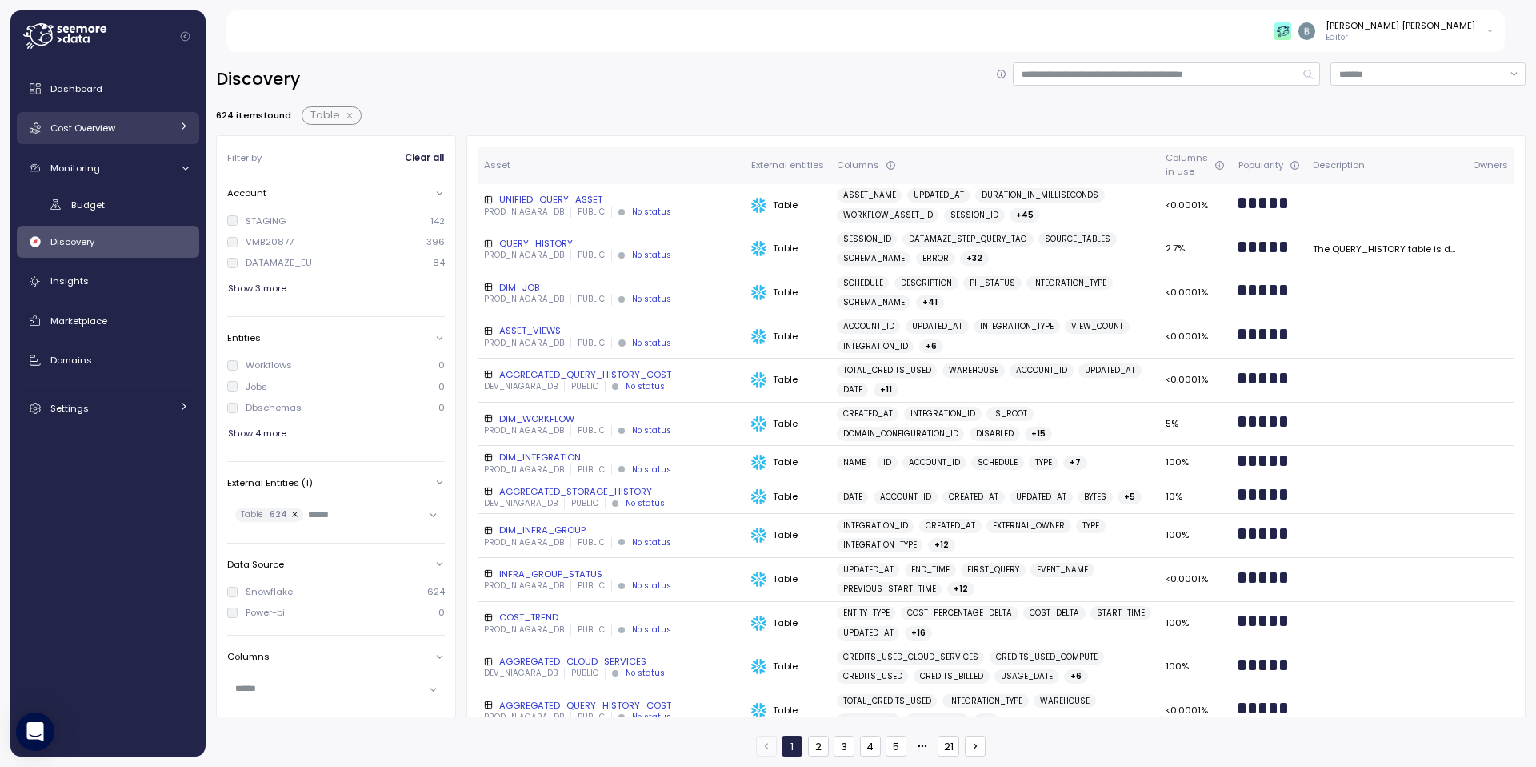
click at [104, 124] on span "Cost Overview" at bounding box center [82, 128] width 65 height 13
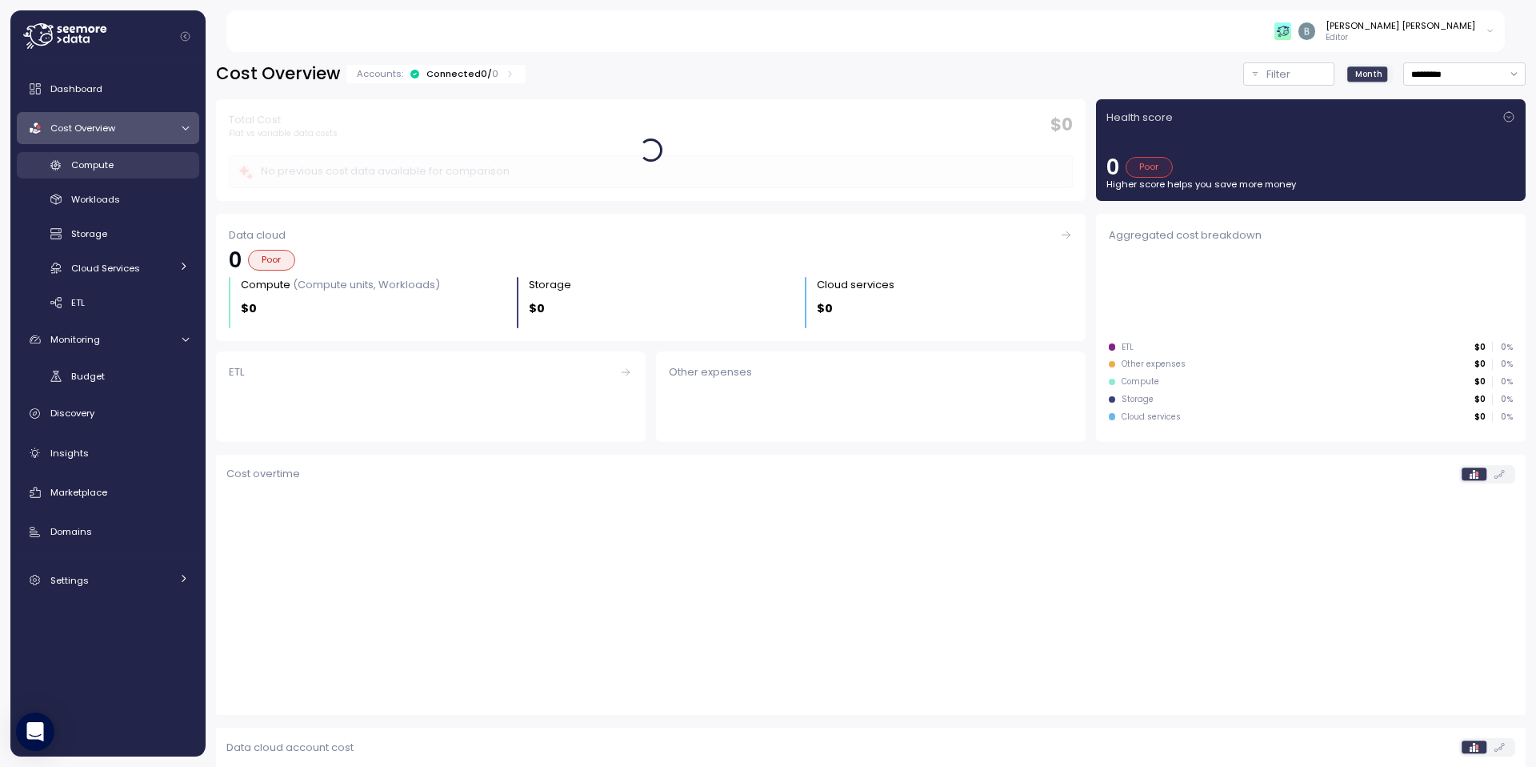
click at [102, 162] on span "Compute" at bounding box center [92, 164] width 42 height 13
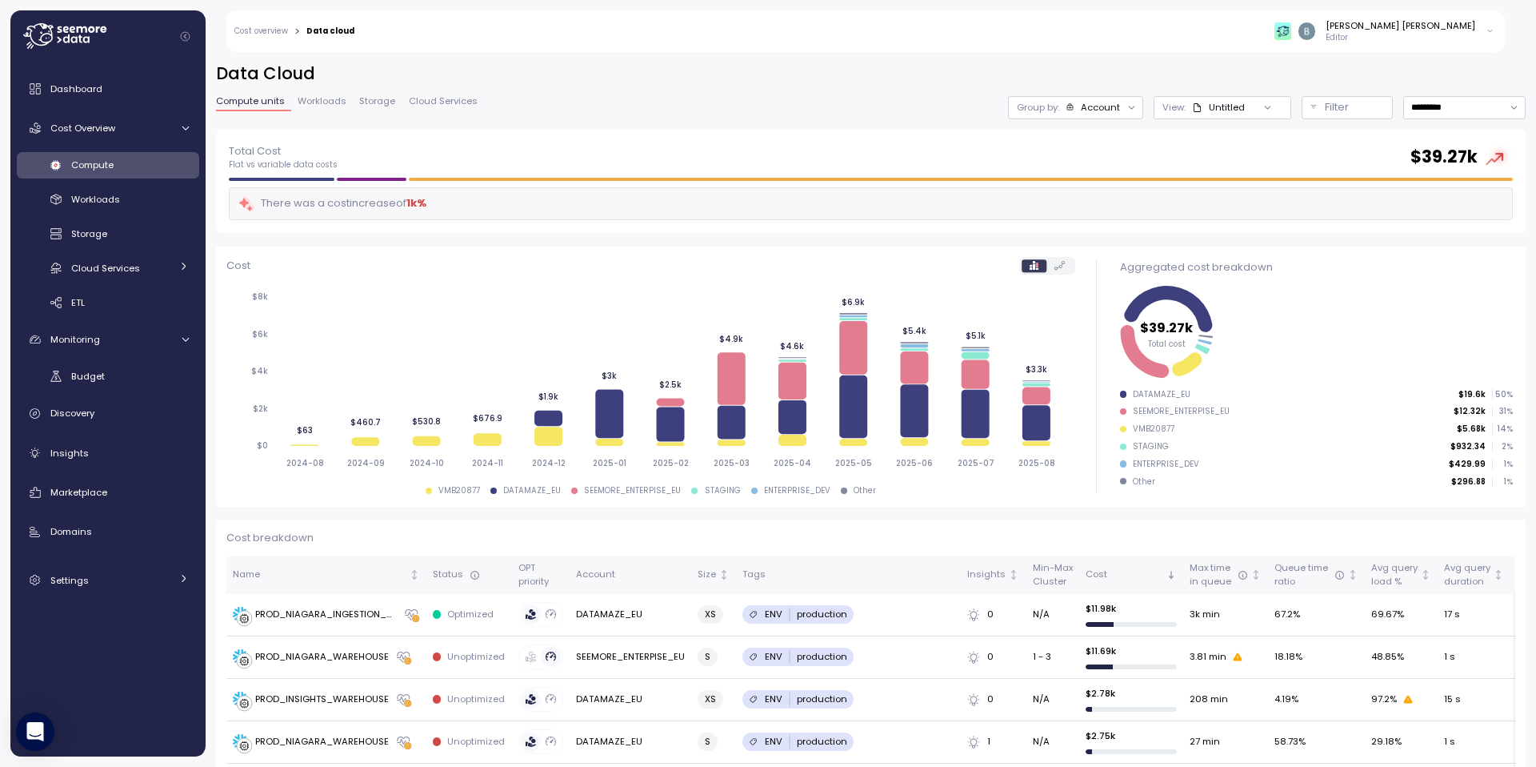
click at [406, 128] on div "Data Cloud Compute units Workloads Storage Cloud Services Group by: Account Vie…" at bounding box center [871, 95] width 1310 height 67
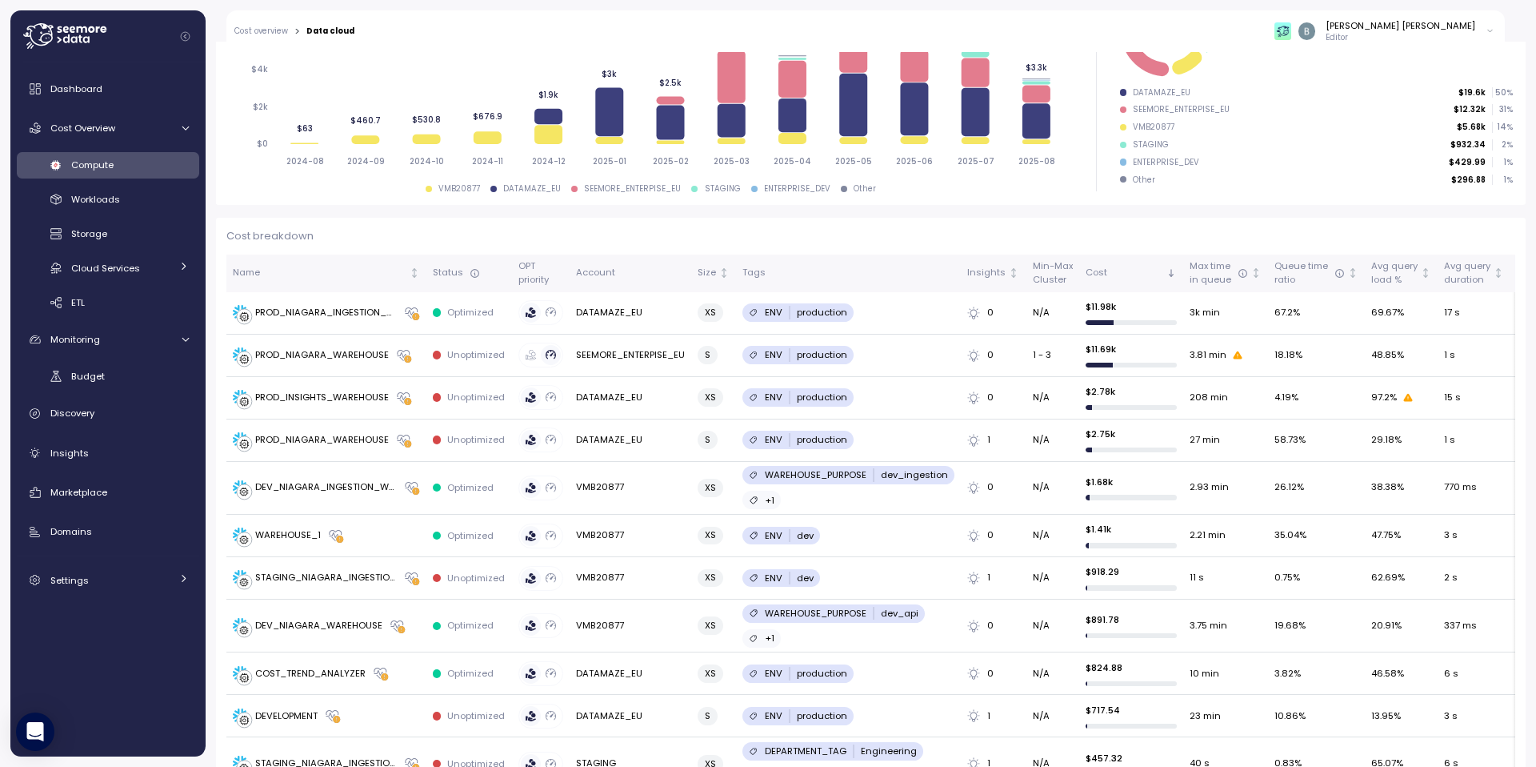
scroll to position [325, 0]
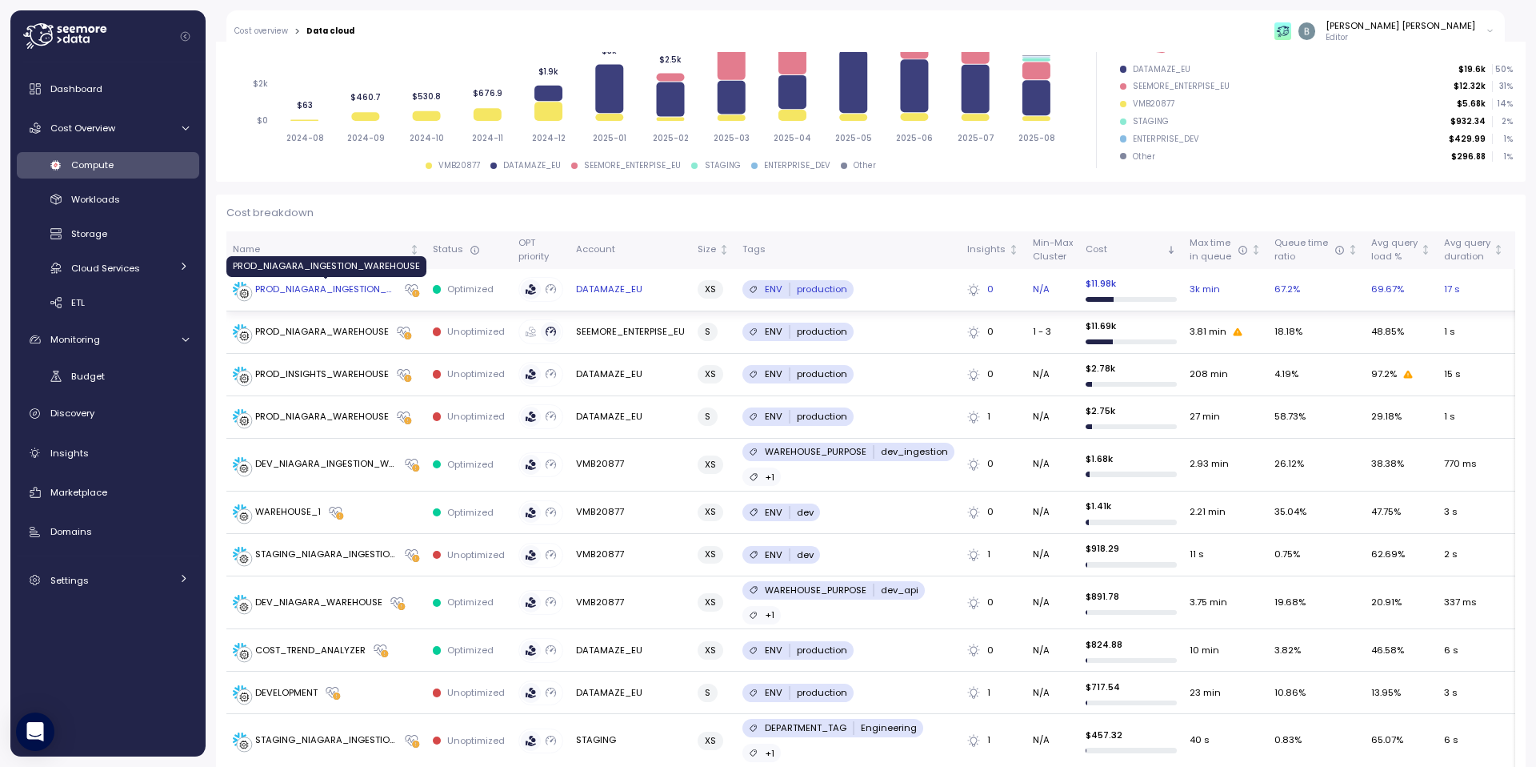
click at [357, 289] on div "PROD_NIAGARA_INGESTION_WAREHOUSE" at bounding box center [326, 289] width 142 height 14
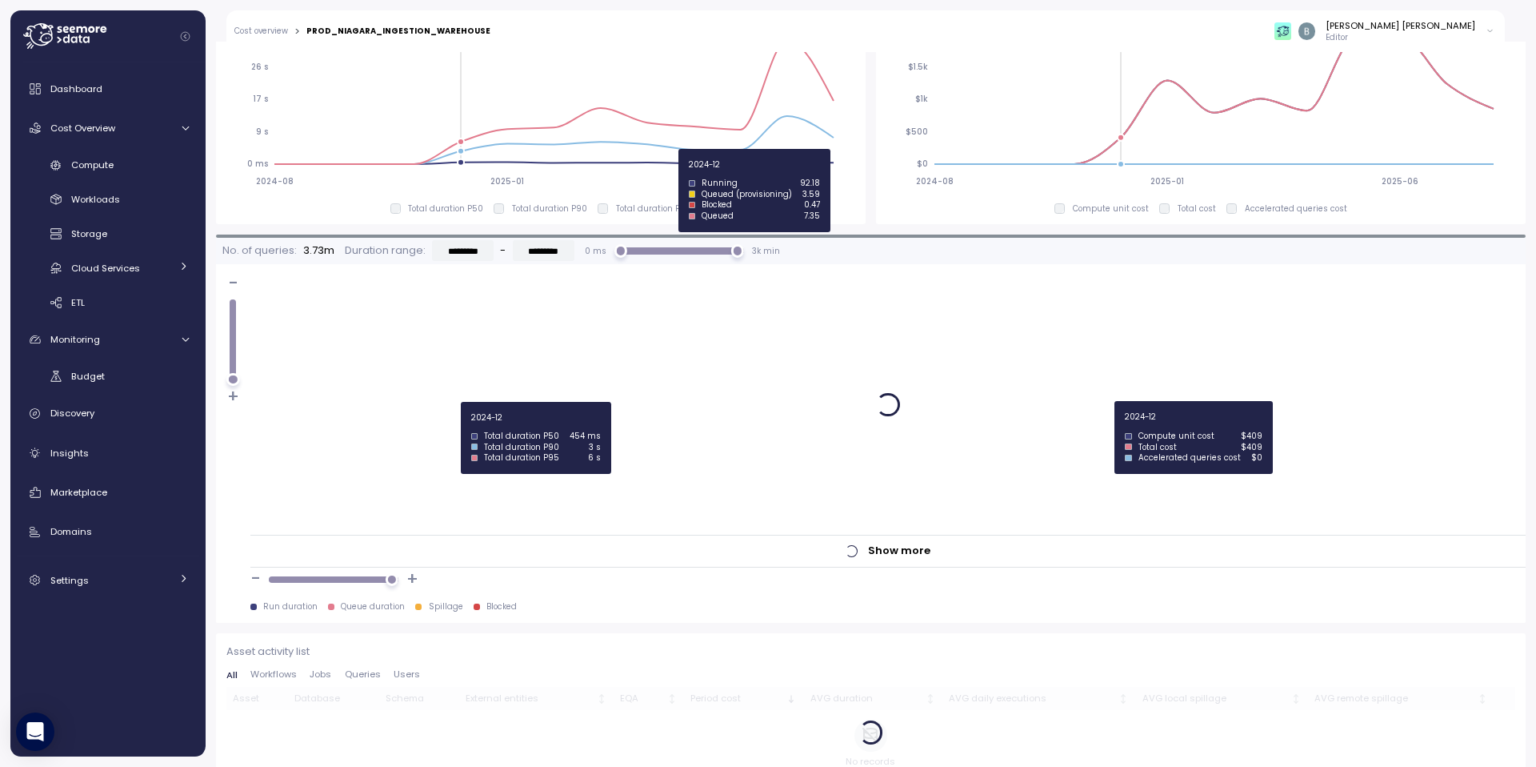
scroll to position [1063, 0]
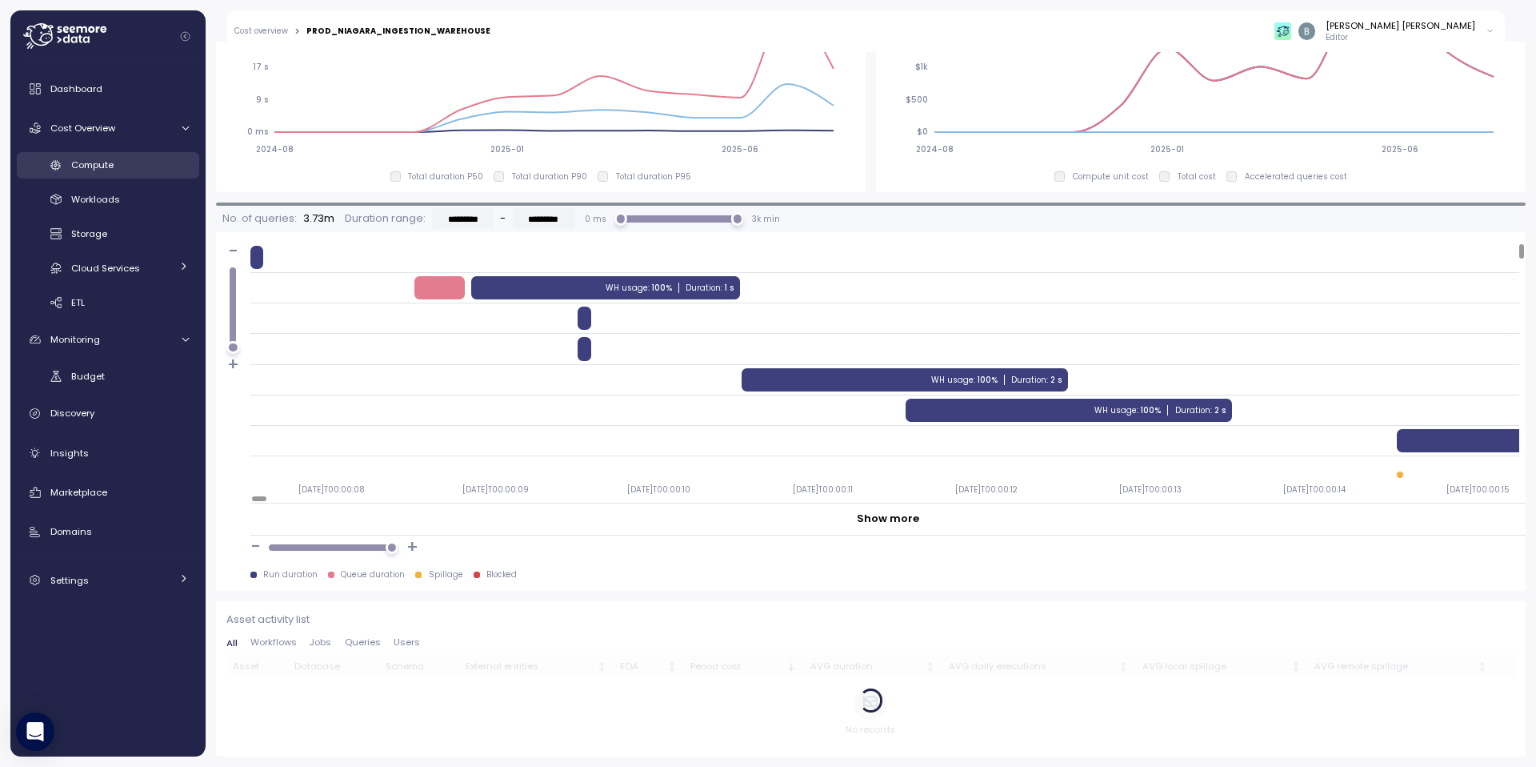
click at [90, 157] on div "Compute" at bounding box center [130, 165] width 118 height 16
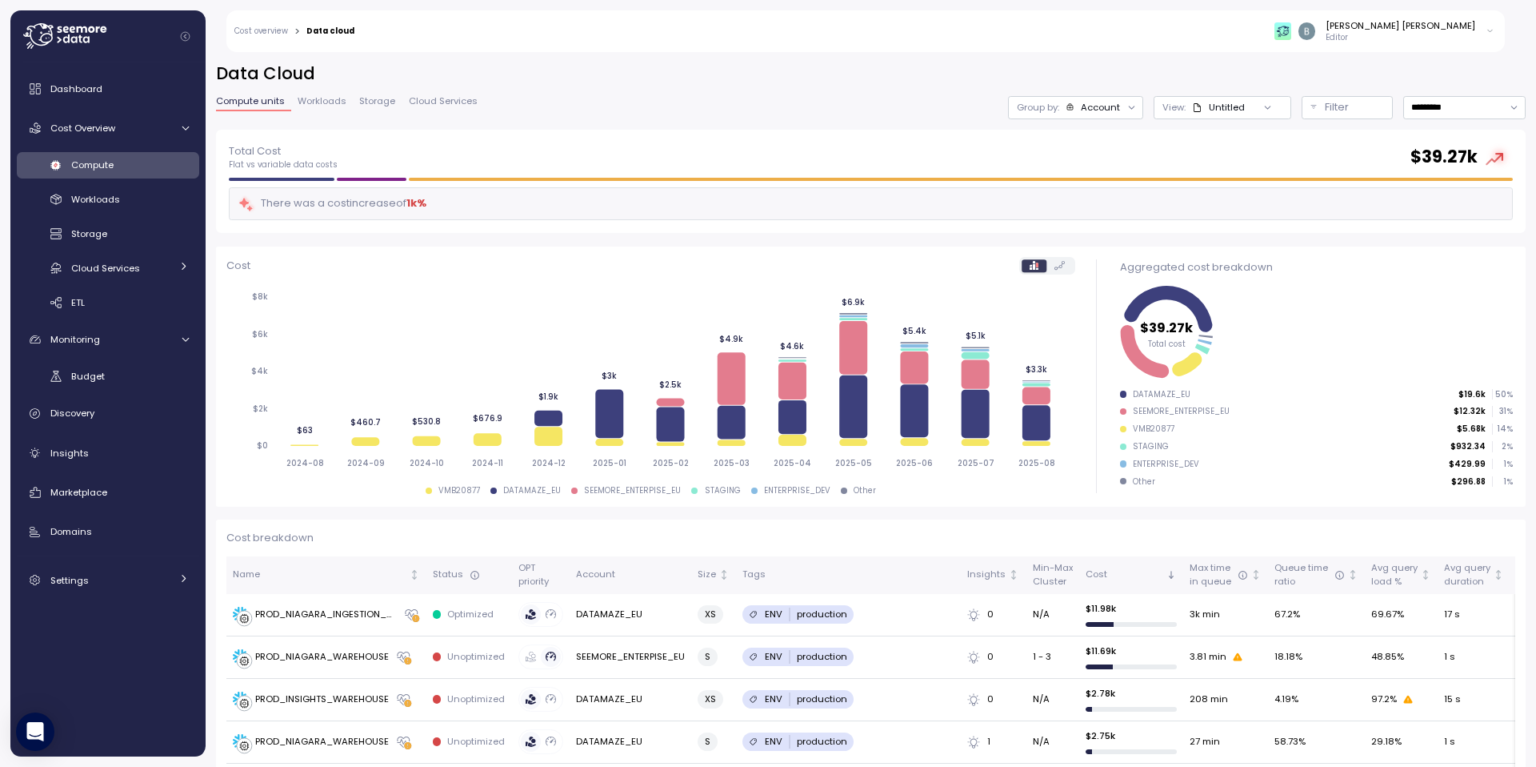
scroll to position [278, 0]
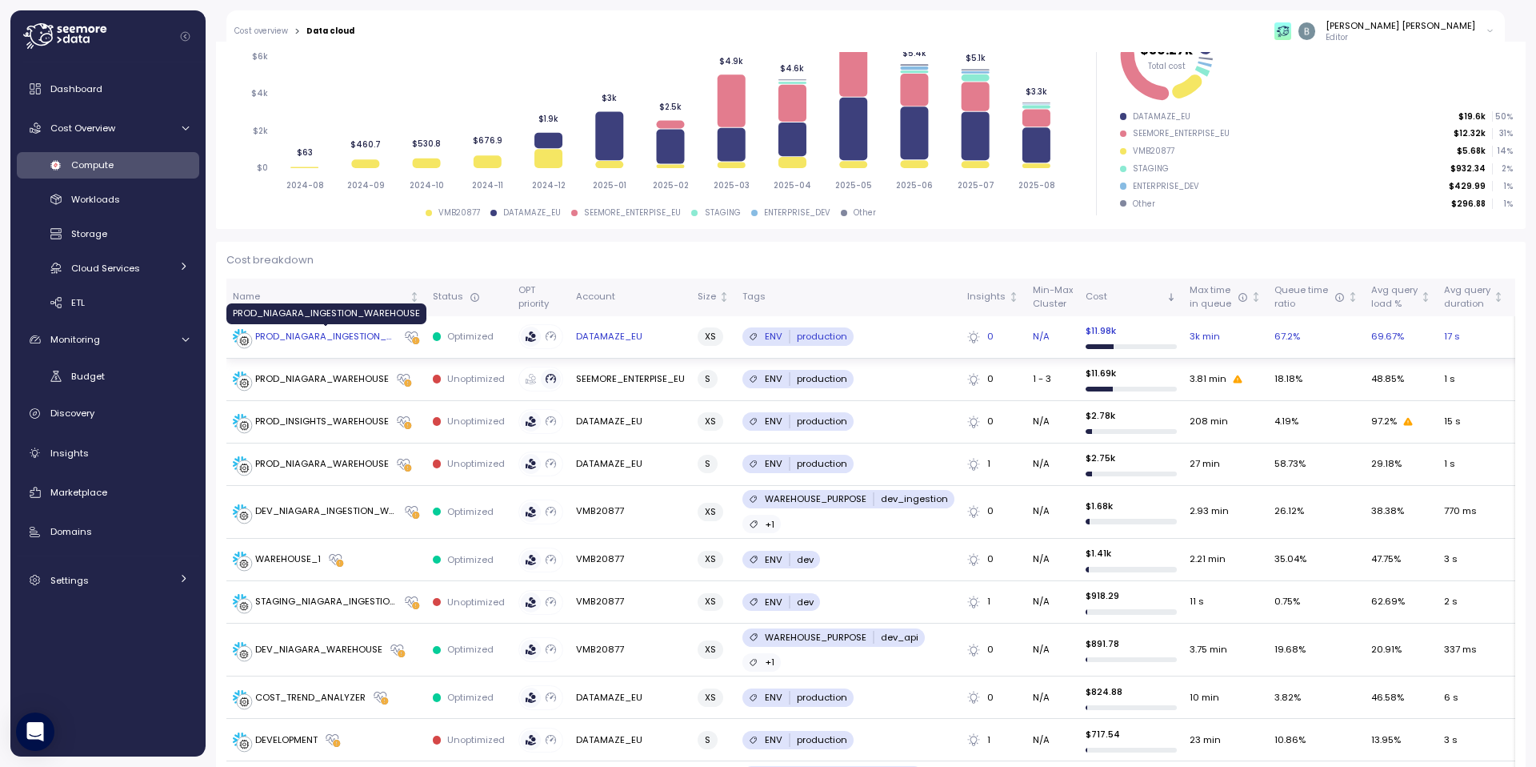
click at [316, 333] on div "PROD_NIAGARA_INGESTION_WAREHOUSE" at bounding box center [326, 337] width 142 height 14
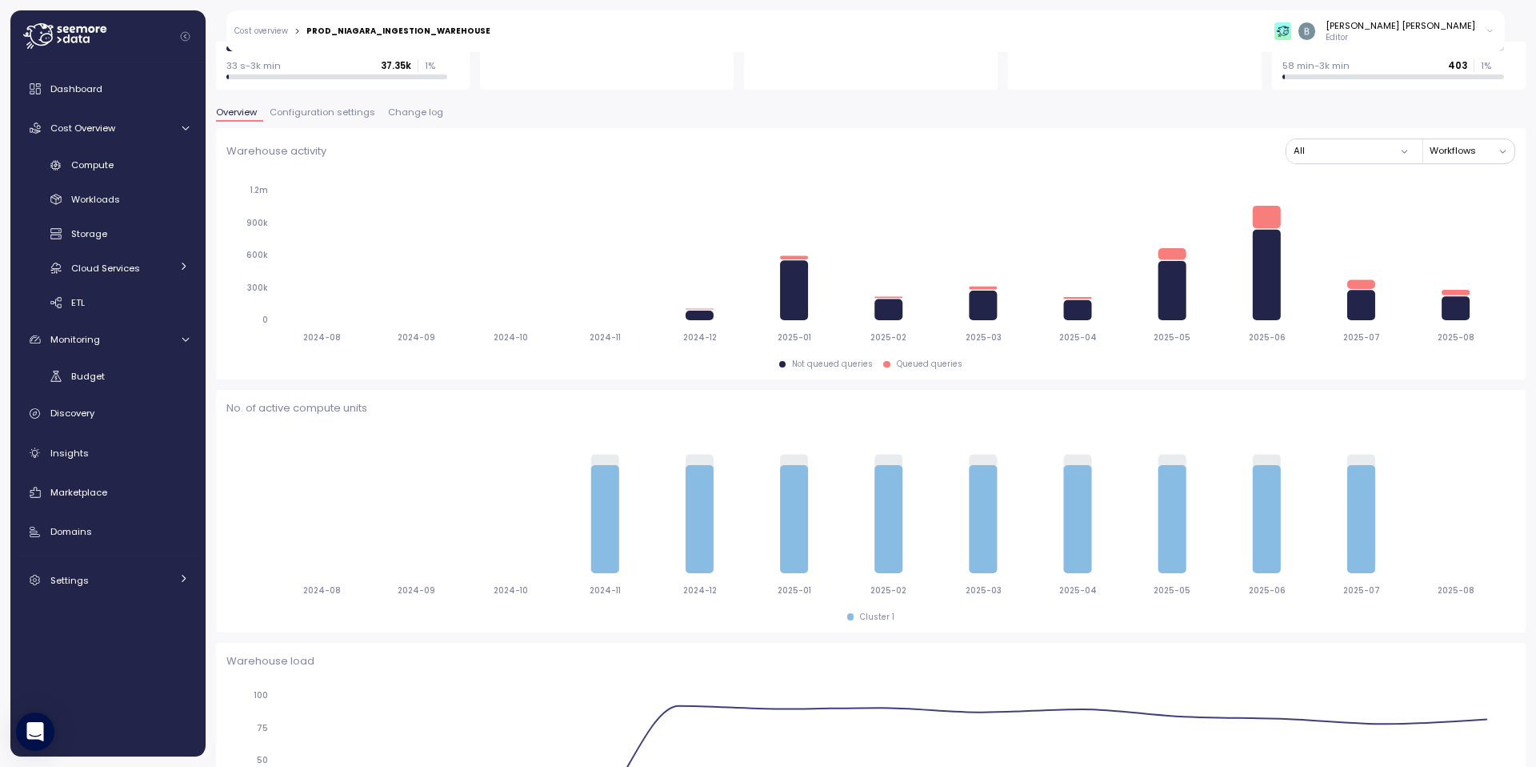
click at [407, 117] on span "Change log" at bounding box center [415, 112] width 55 height 9
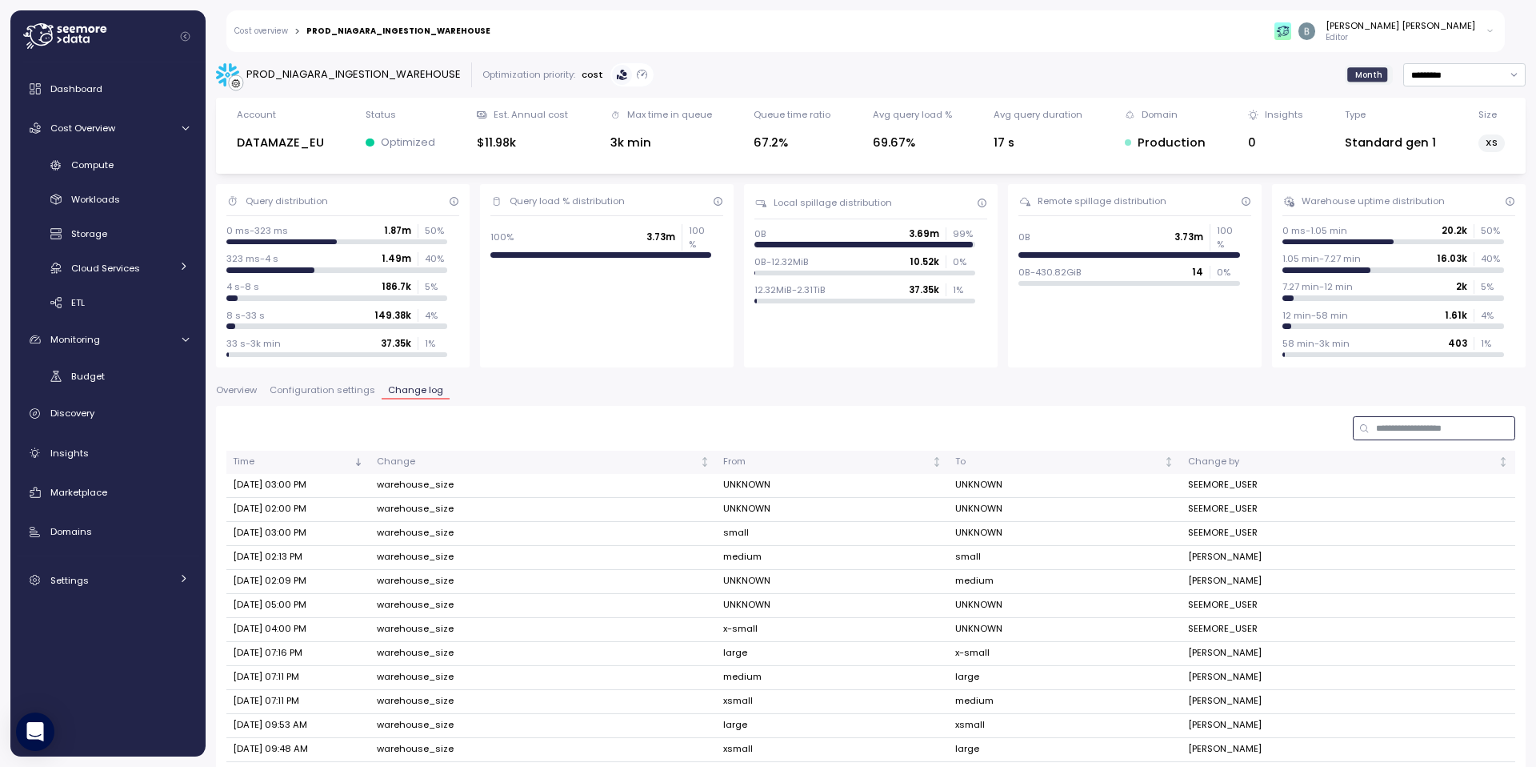
click at [1374, 426] on input at bounding box center [1434, 427] width 162 height 23
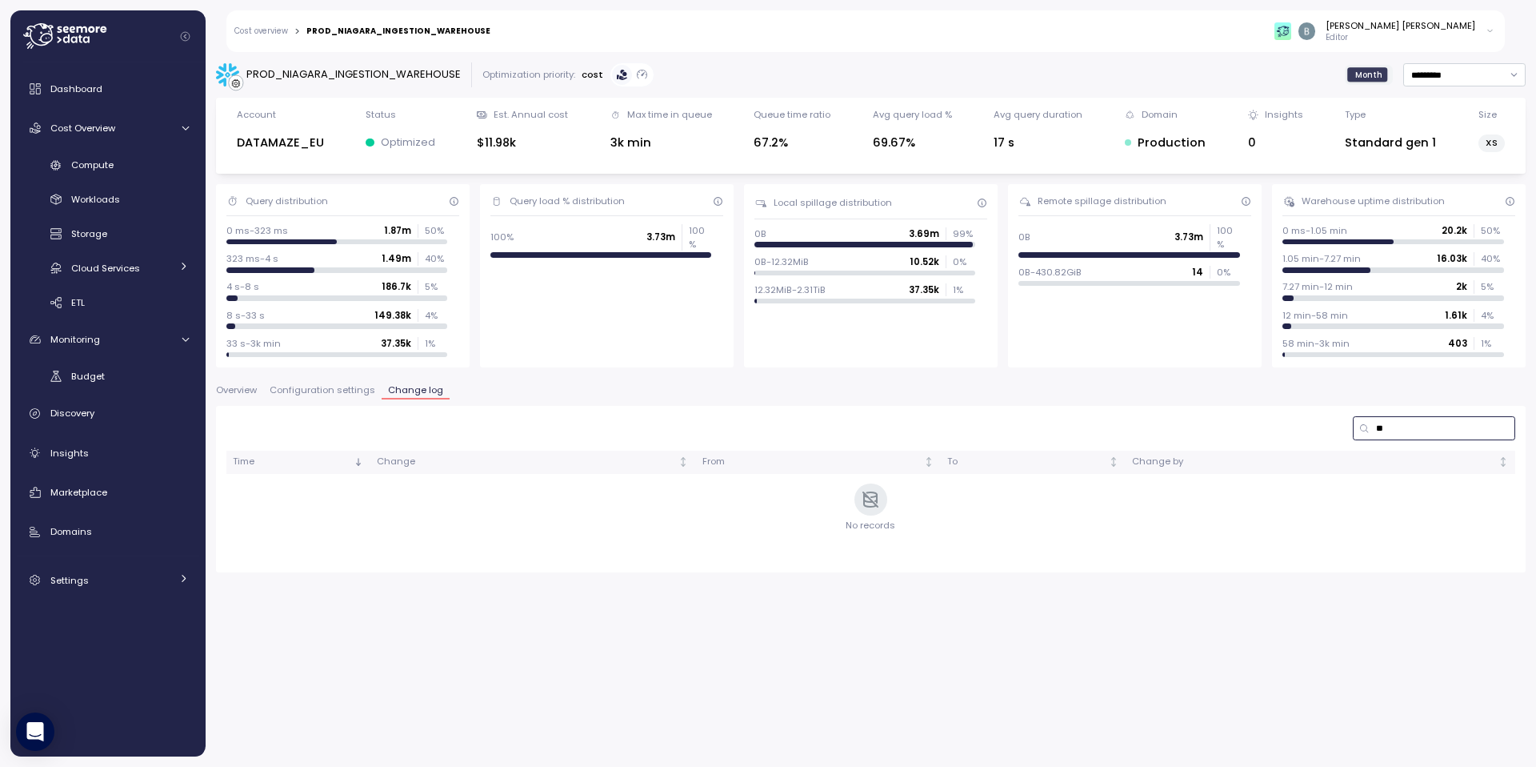
type input "*"
